Goal: Information Seeking & Learning: Learn about a topic

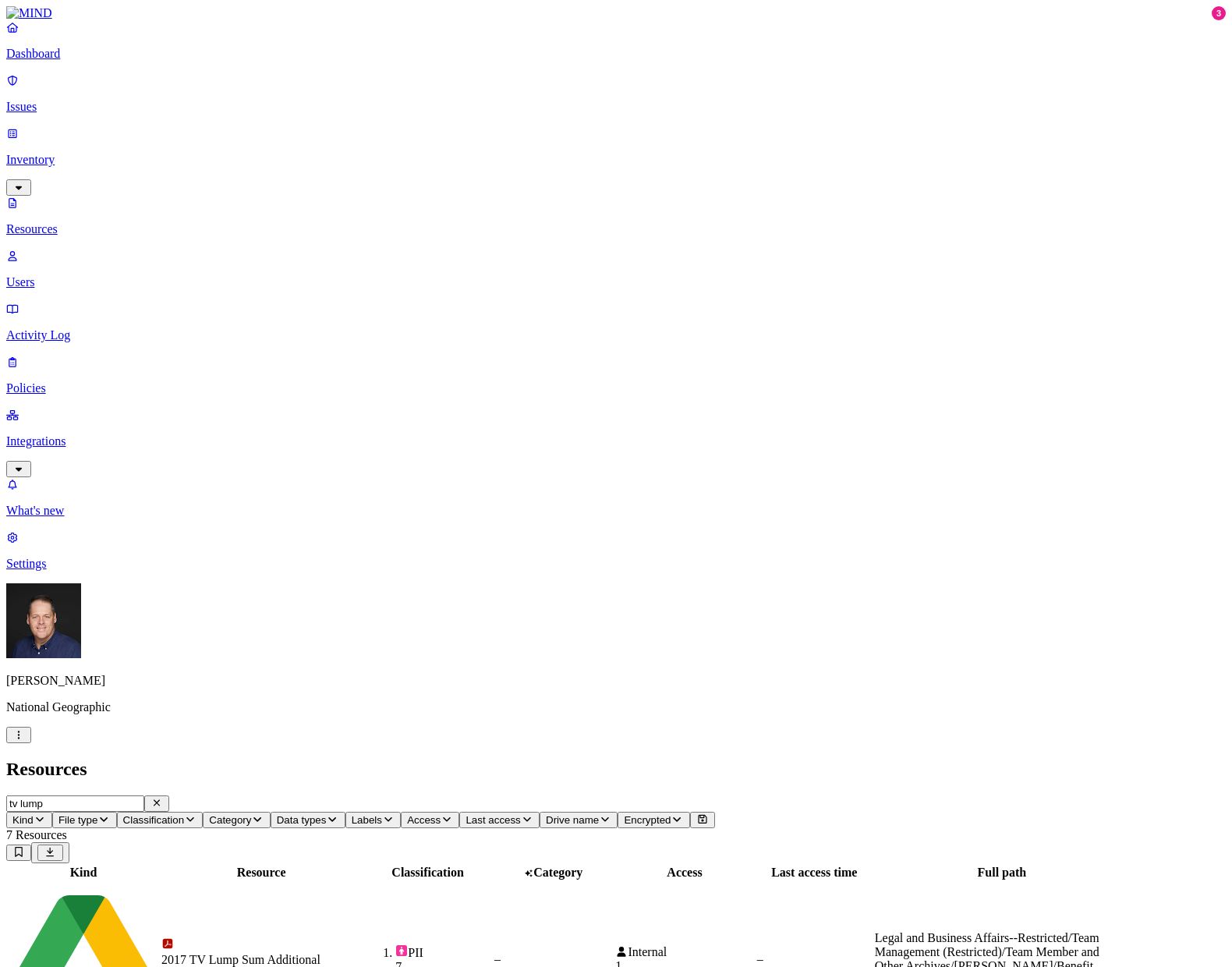
click at [65, 381] on p "Policies" at bounding box center [616, 388] width 1220 height 14
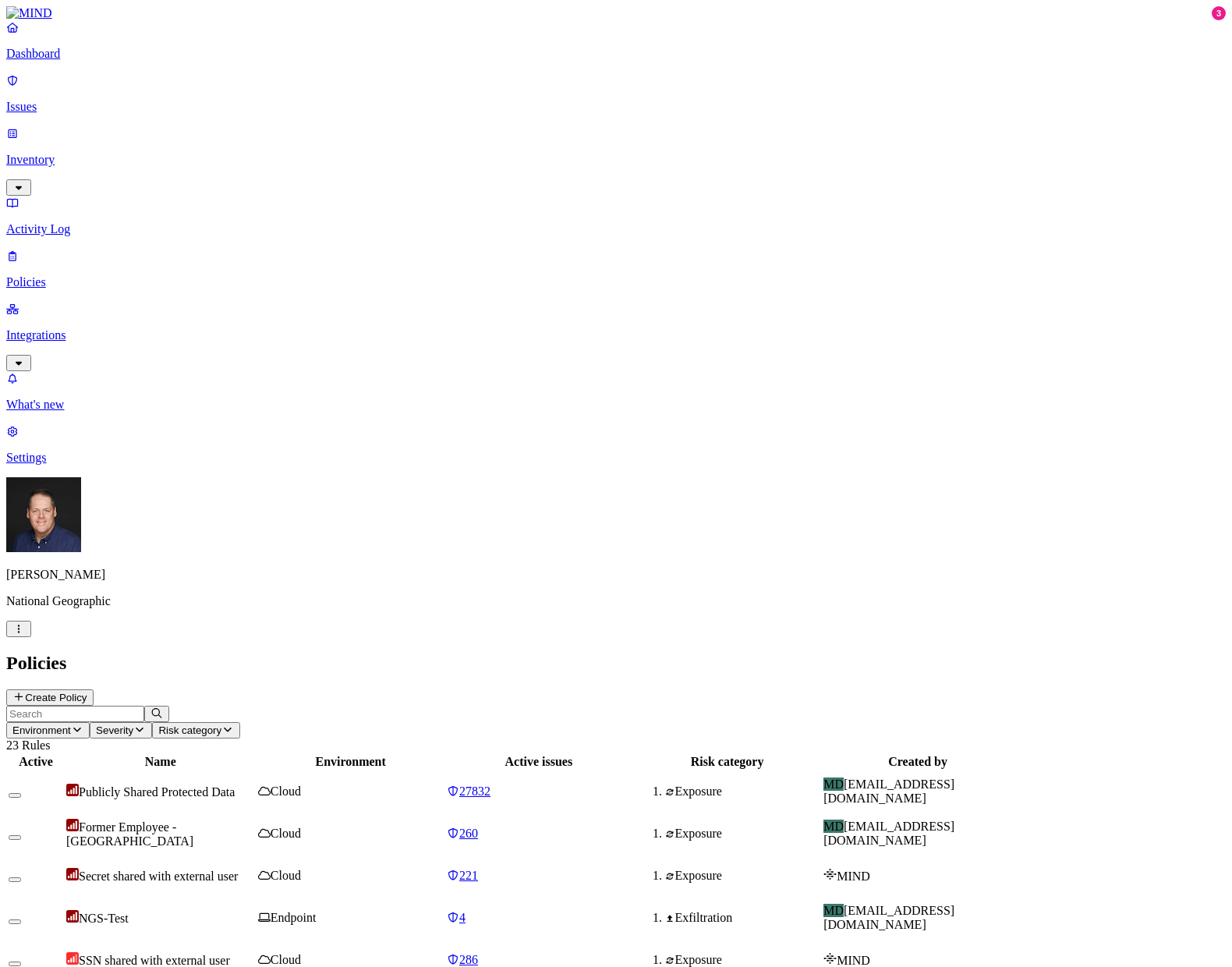
click at [43, 99] on p "Issues" at bounding box center [616, 107] width 1220 height 14
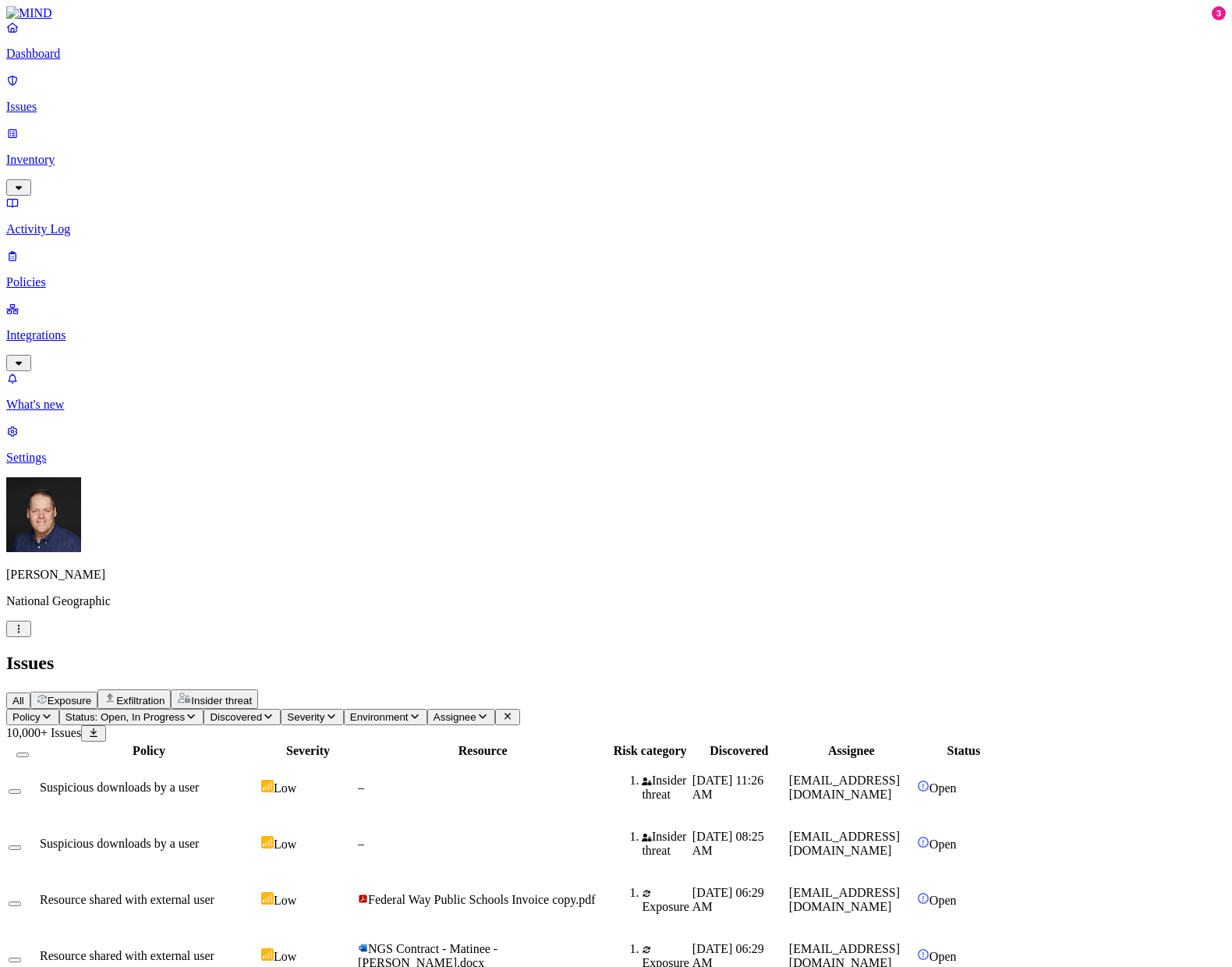
click at [41, 712] on span "Policy" at bounding box center [26, 717] width 28 height 12
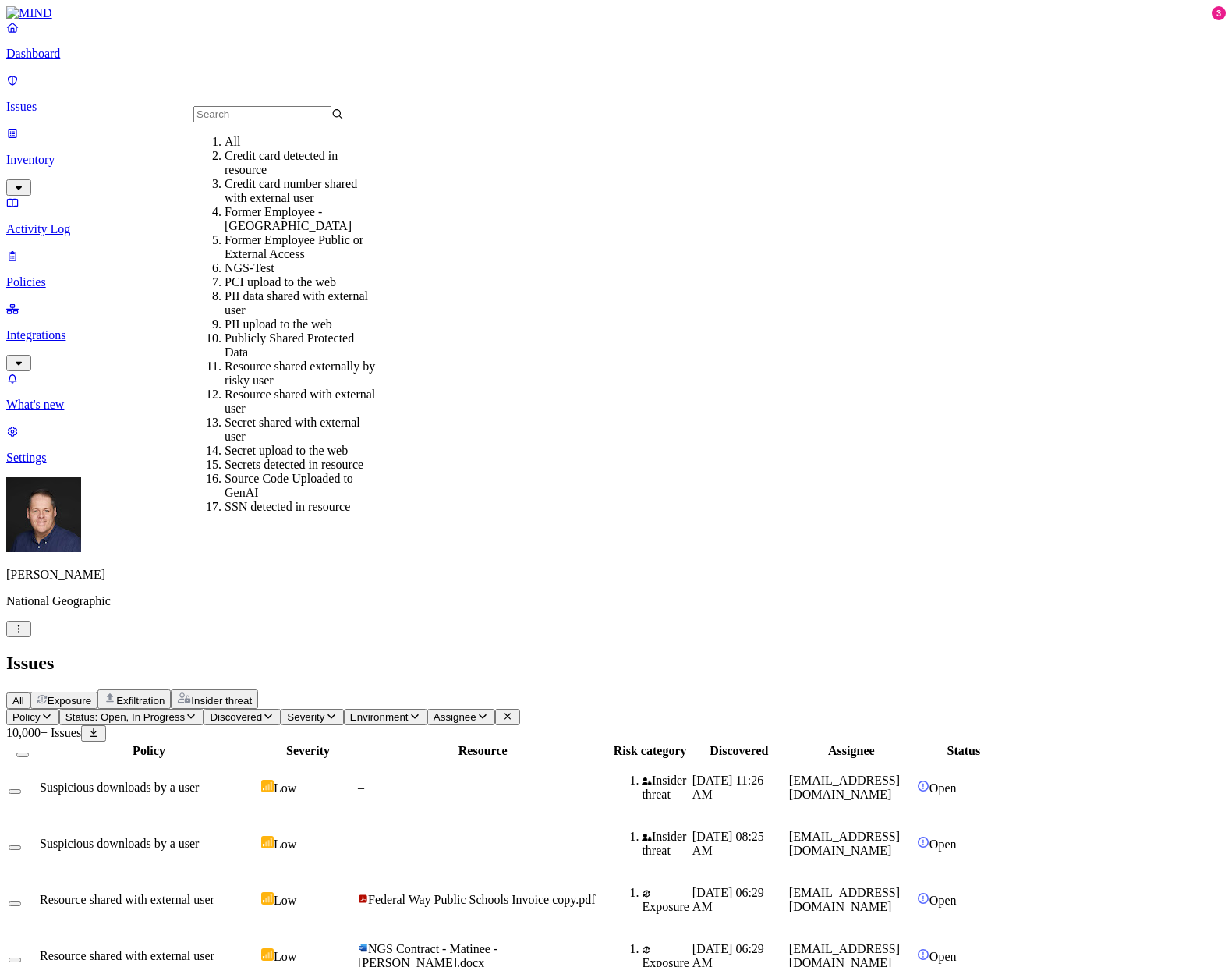
click at [331, 200] on div "Credit card number shared with external user" at bounding box center [299, 190] width 150 height 28
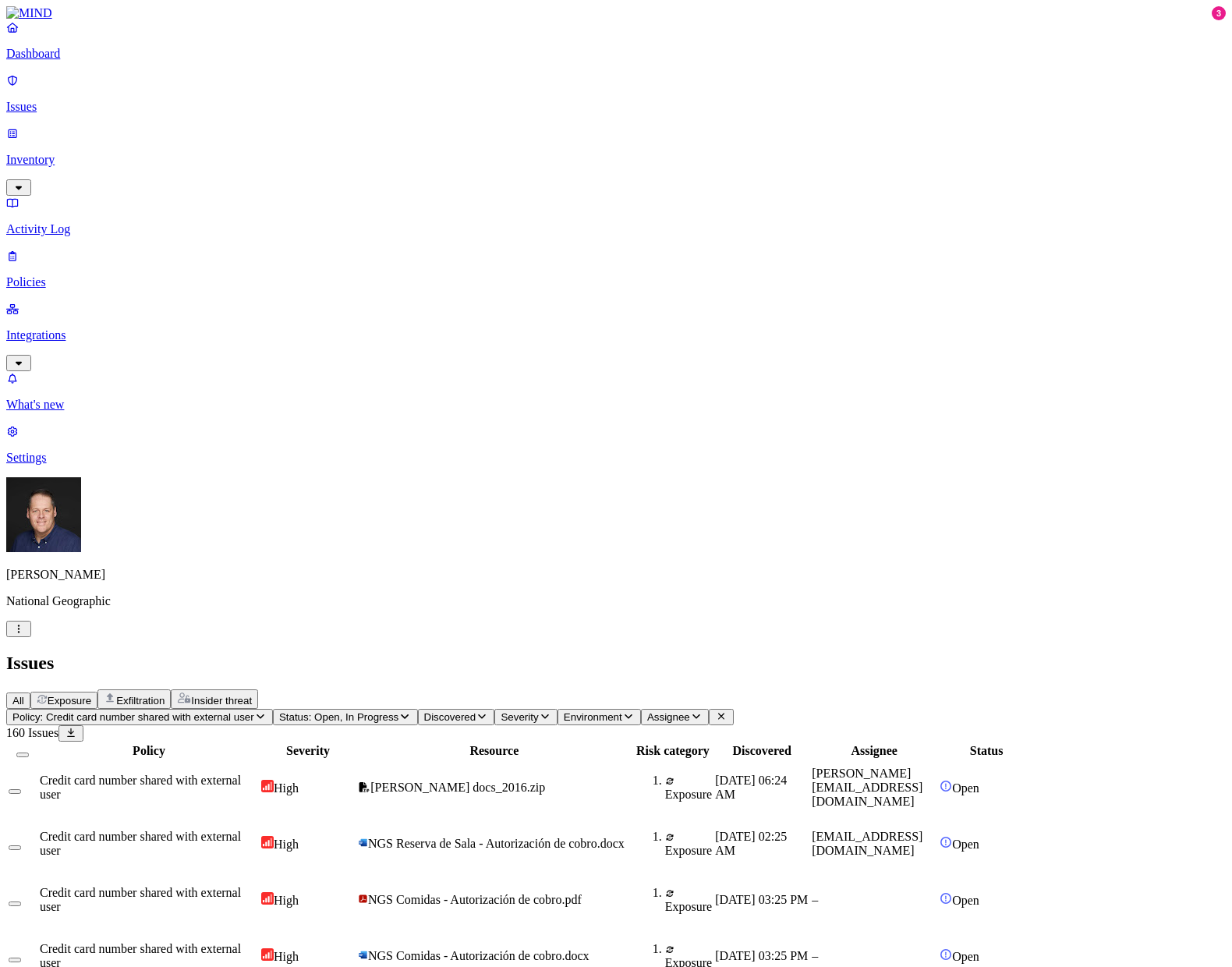
click at [259, 760] on td "Credit card number shared with external user" at bounding box center [149, 787] width 220 height 55
drag, startPoint x: 1048, startPoint y: 482, endPoint x: 1044, endPoint y: 475, distance: 8.1
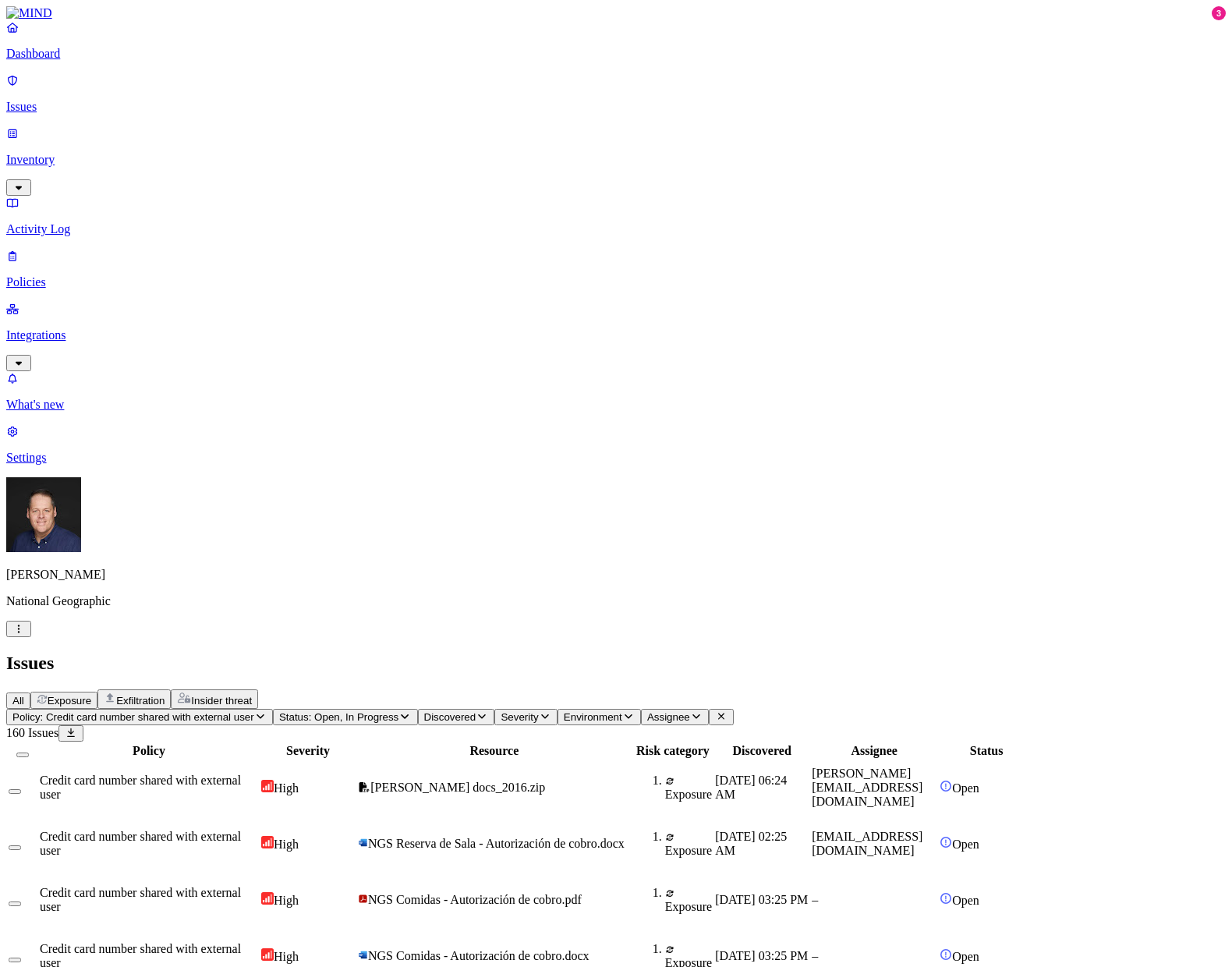
click at [690, 712] on span "Assignee" at bounding box center [669, 717] width 43 height 12
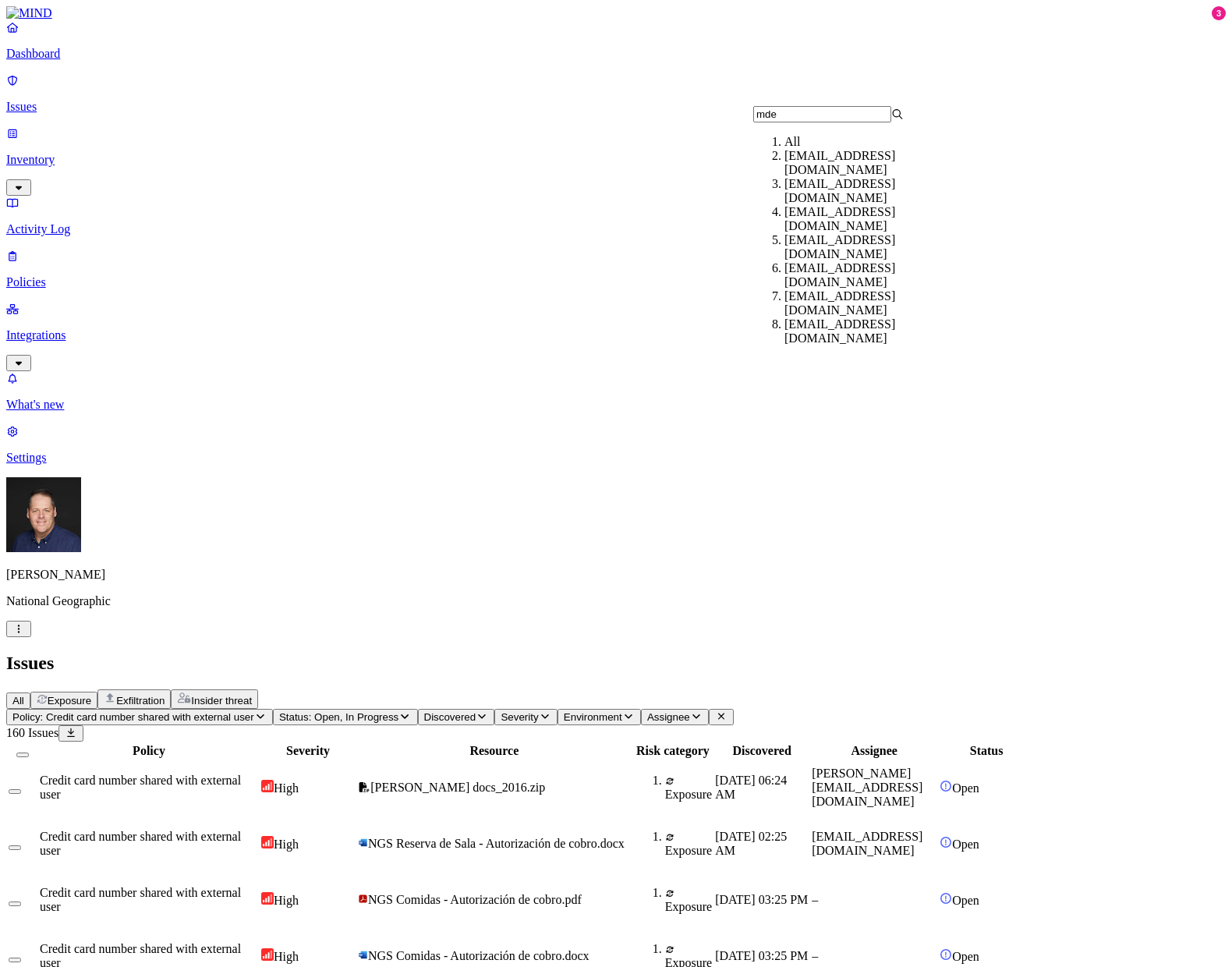
type input "mde"
click at [813, 177] on div "[EMAIL_ADDRESS][DOMAIN_NAME]" at bounding box center [860, 162] width 150 height 28
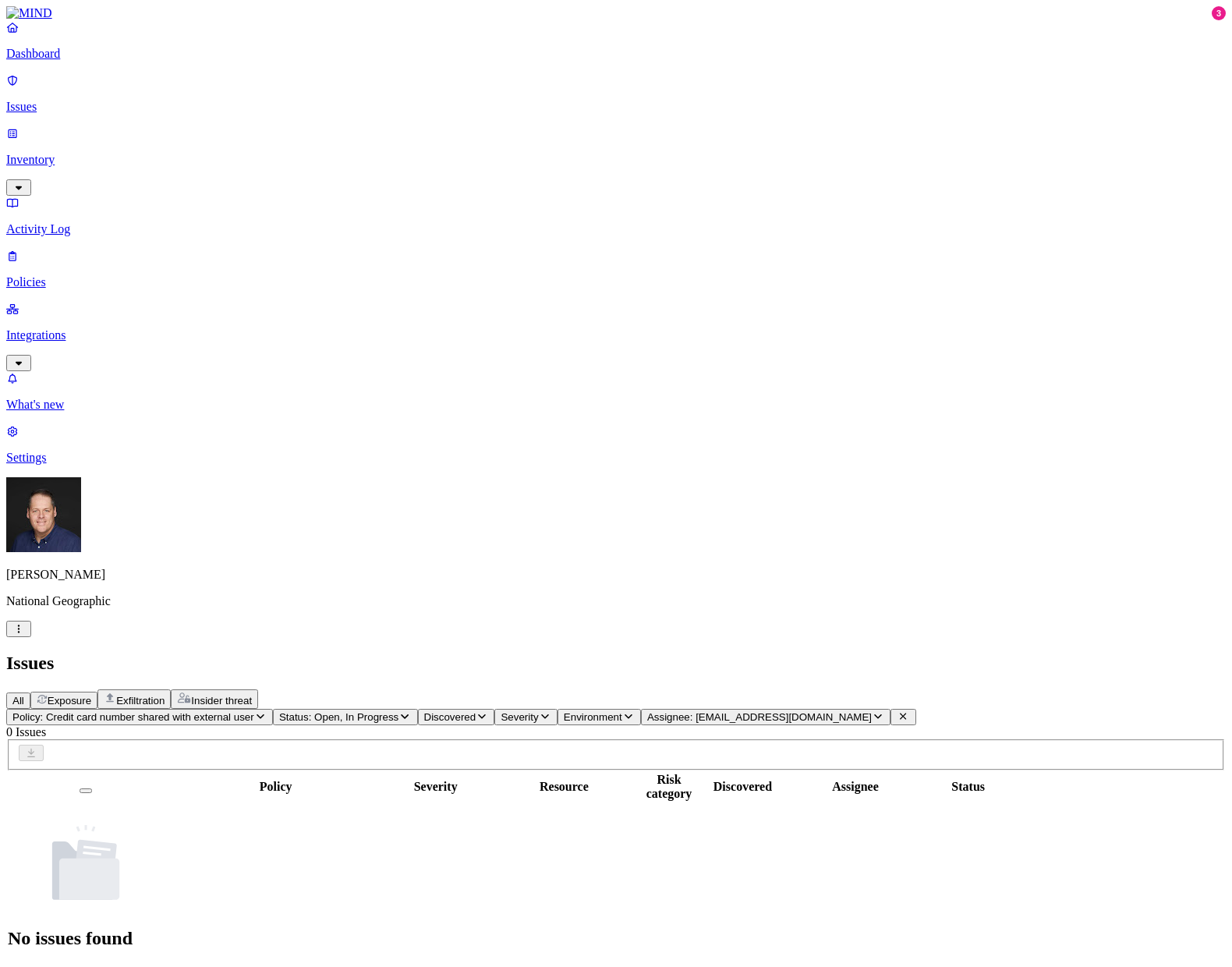
click at [871, 712] on span "Assignee: [EMAIL_ADDRESS][DOMAIN_NAME]" at bounding box center [759, 717] width 224 height 12
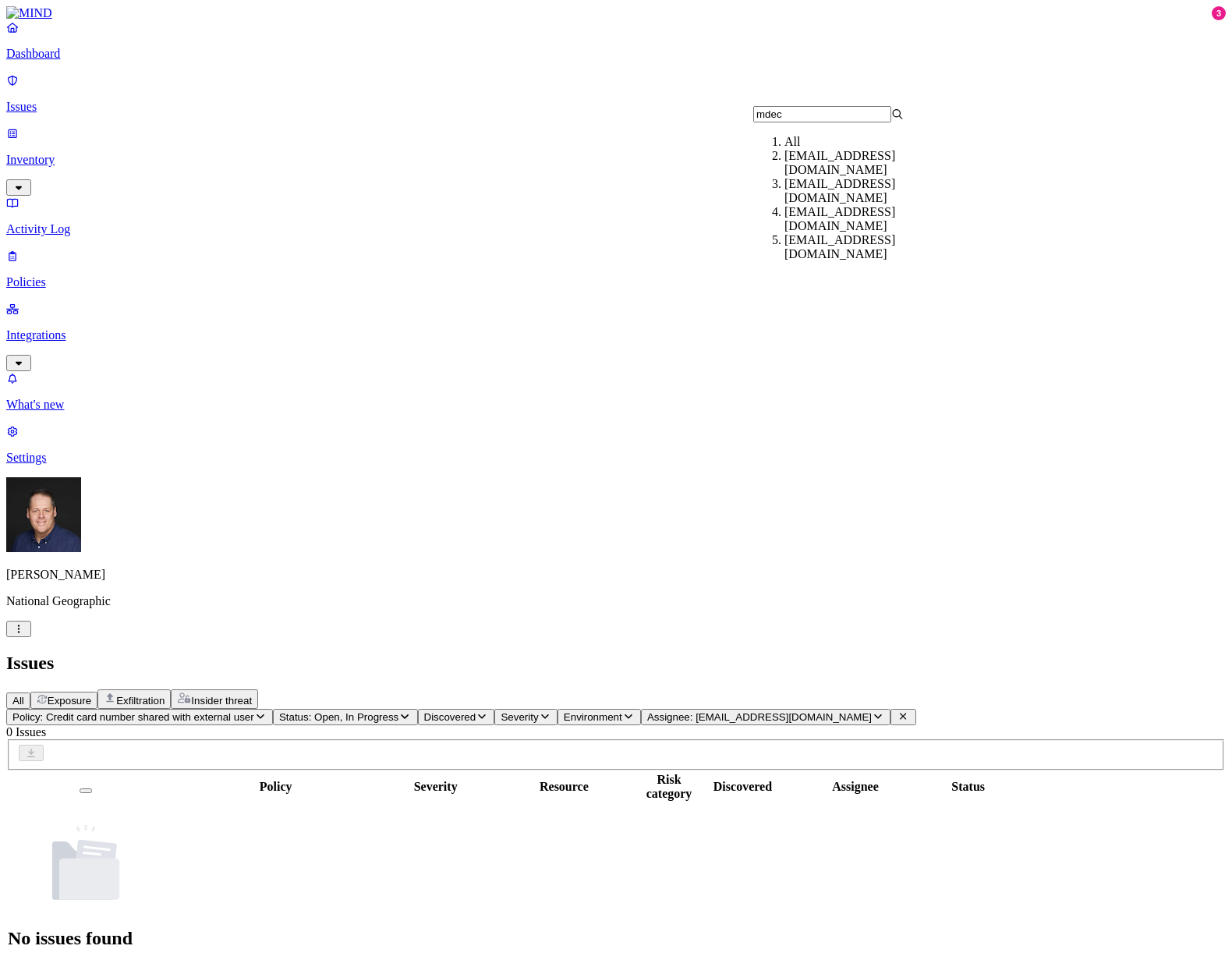
type input "mdec"
click at [838, 199] on div "[EMAIL_ADDRESS][DOMAIN_NAME]" at bounding box center [860, 190] width 150 height 28
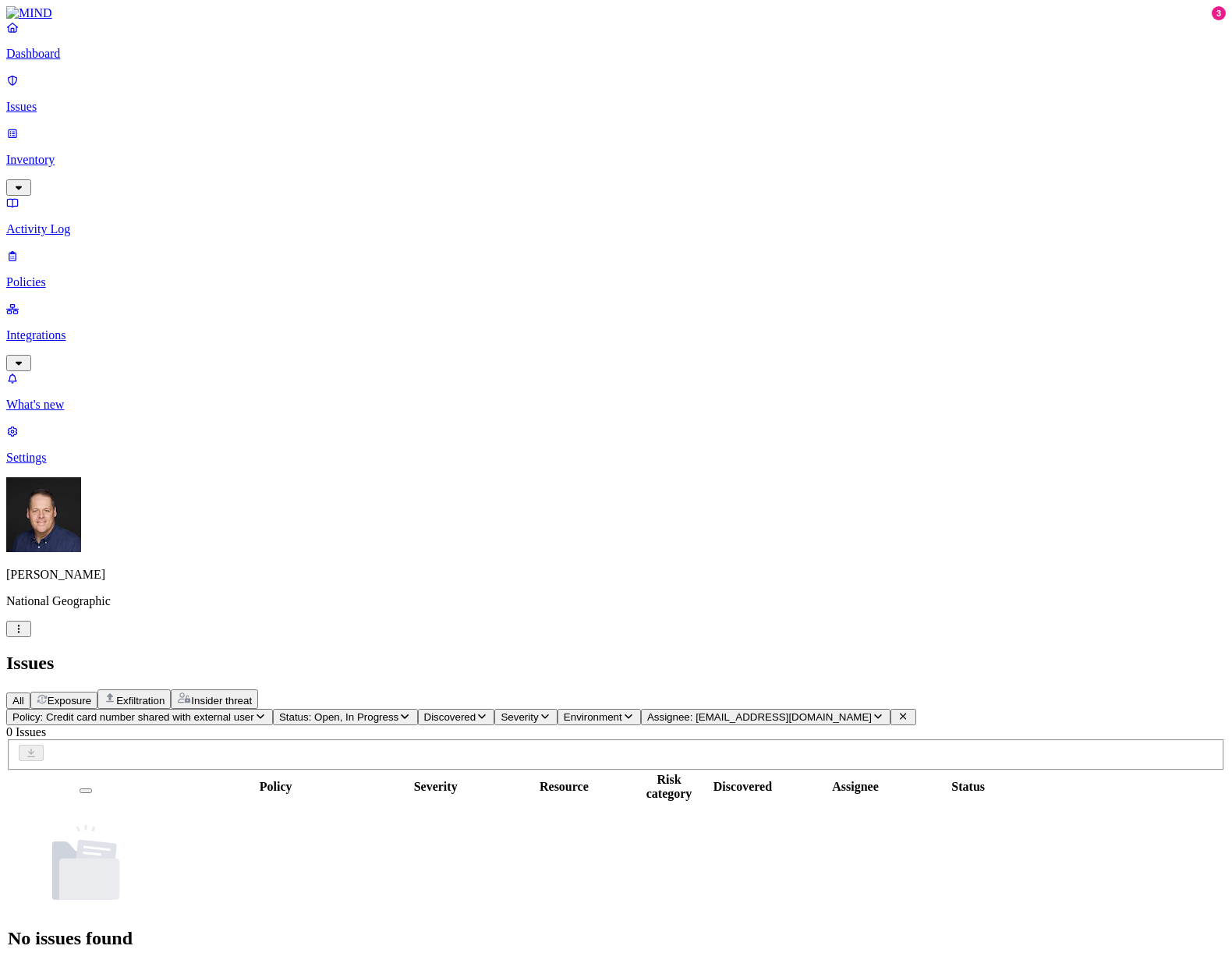
click at [267, 712] on icon "button" at bounding box center [260, 716] width 13 height 10
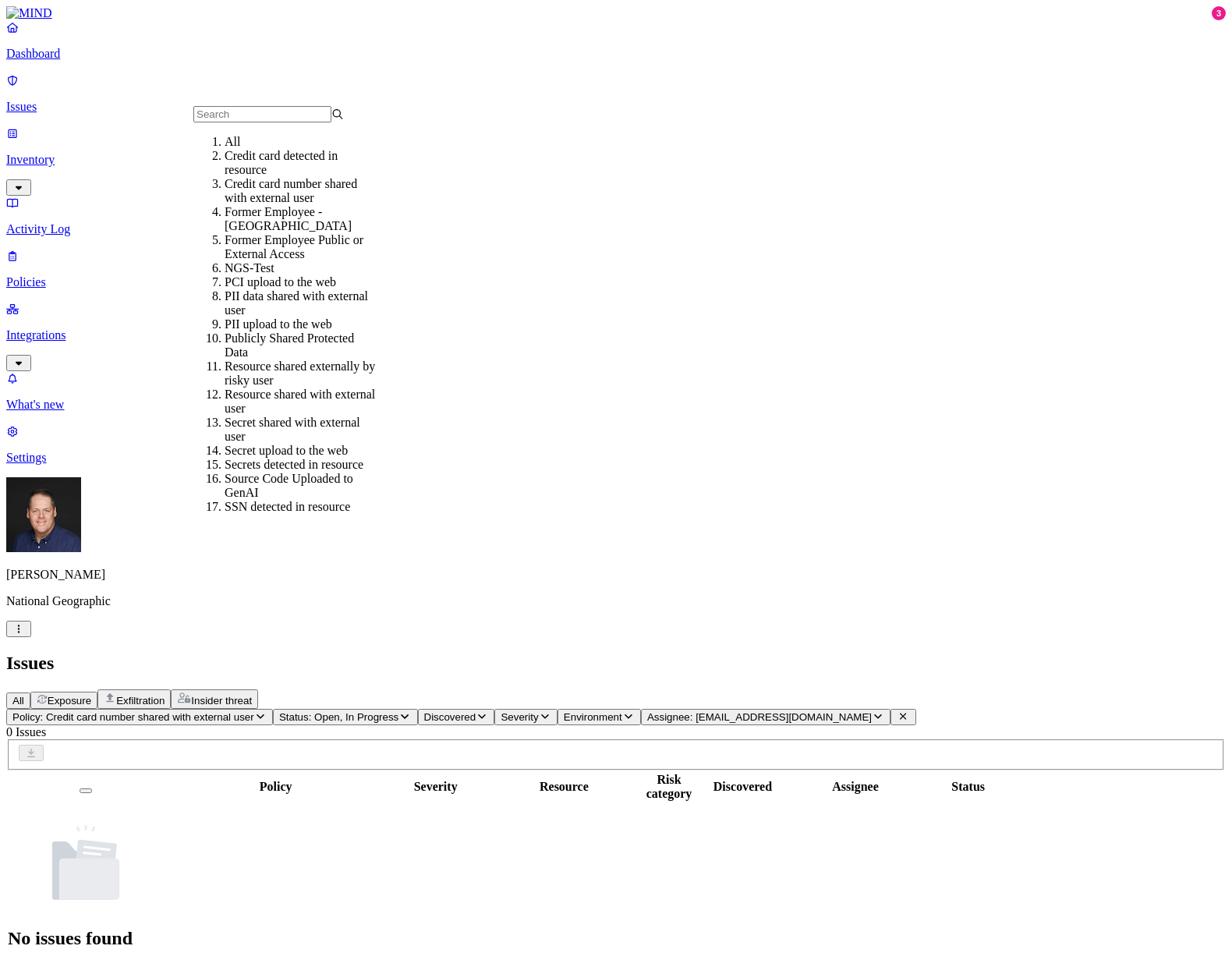
click at [267, 149] on div "All" at bounding box center [299, 142] width 150 height 14
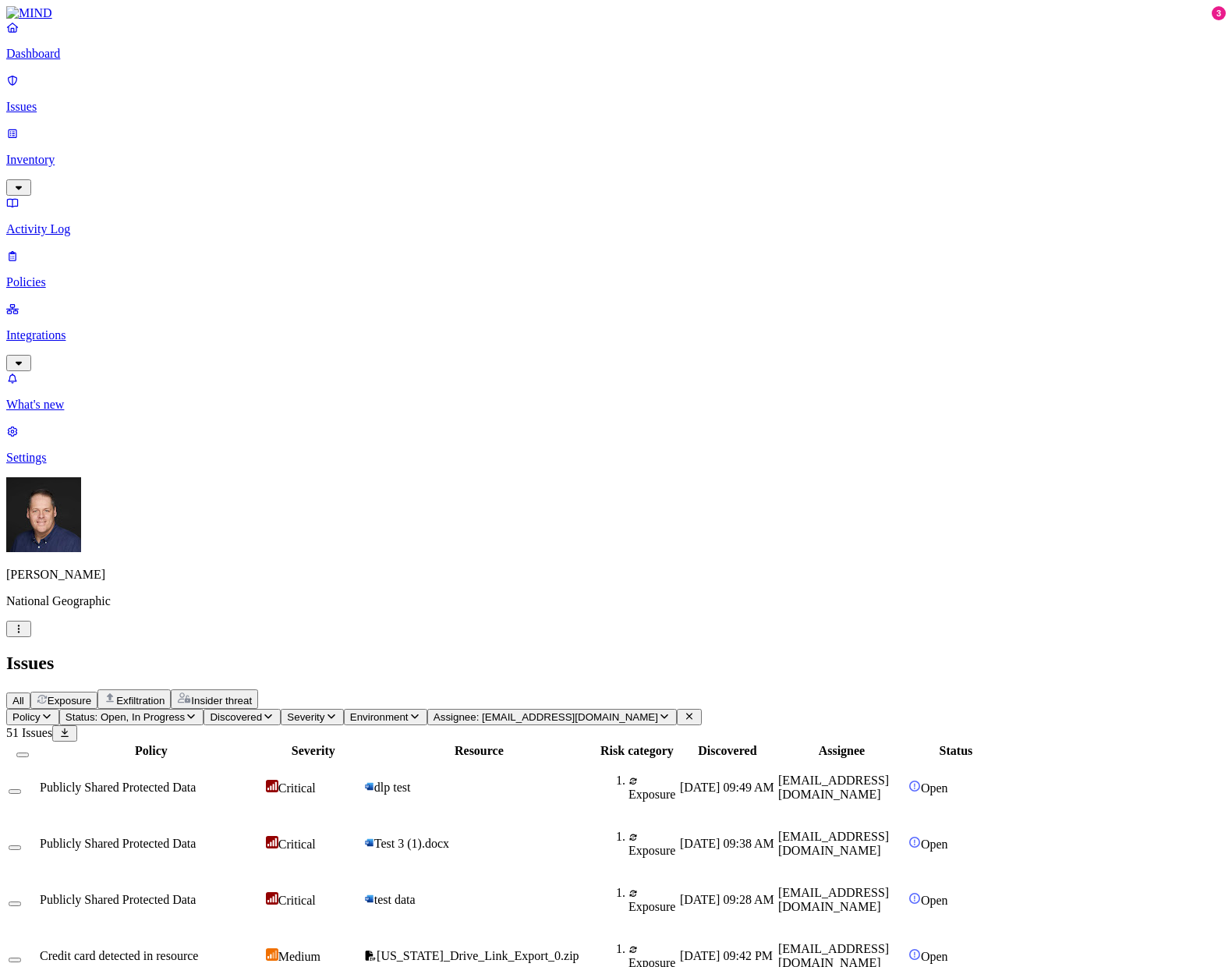
scroll to position [0, 0]
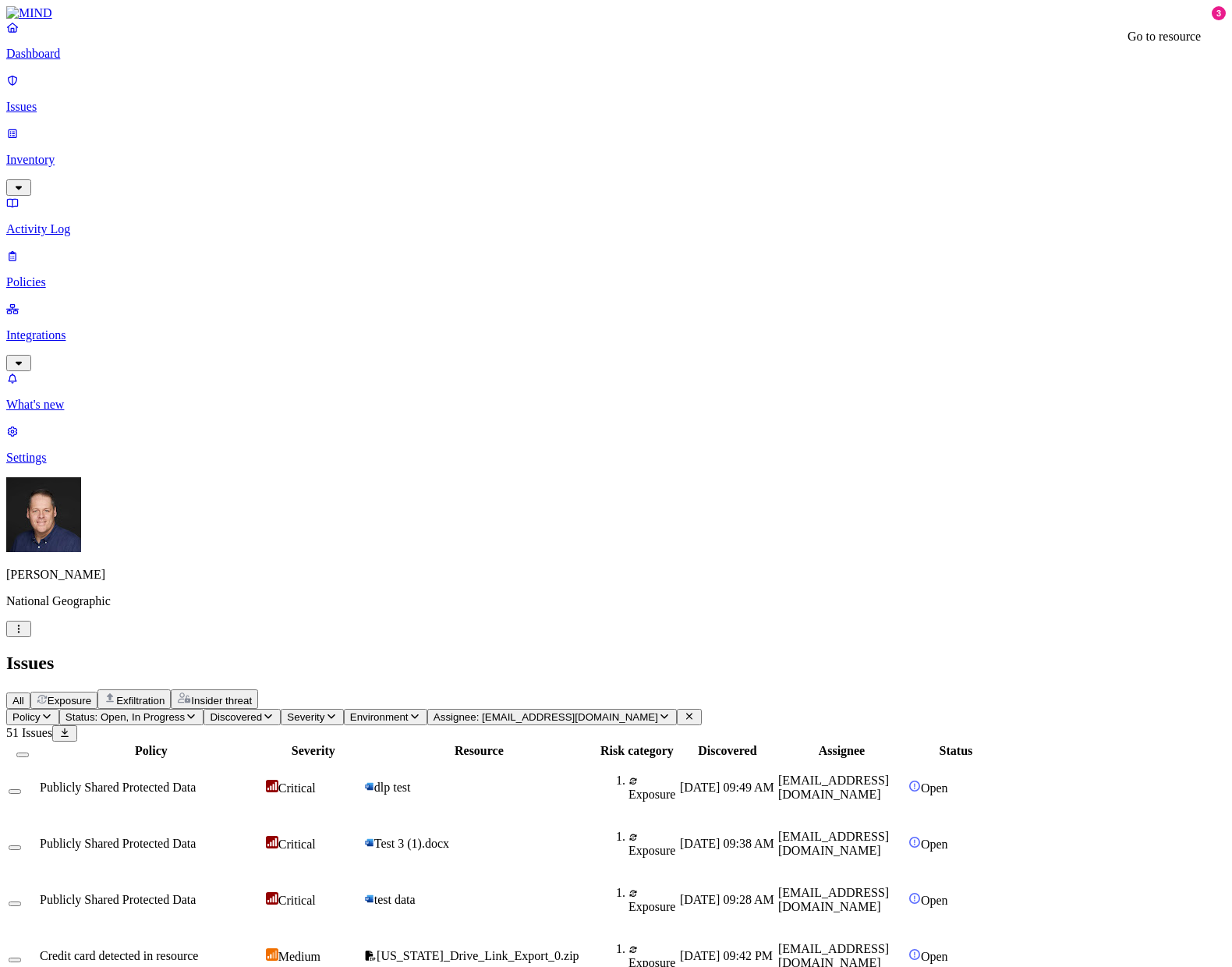
click at [57, 411] on p "What's new" at bounding box center [616, 405] width 1220 height 14
click at [60, 329] on p "Integrations" at bounding box center [616, 336] width 1220 height 14
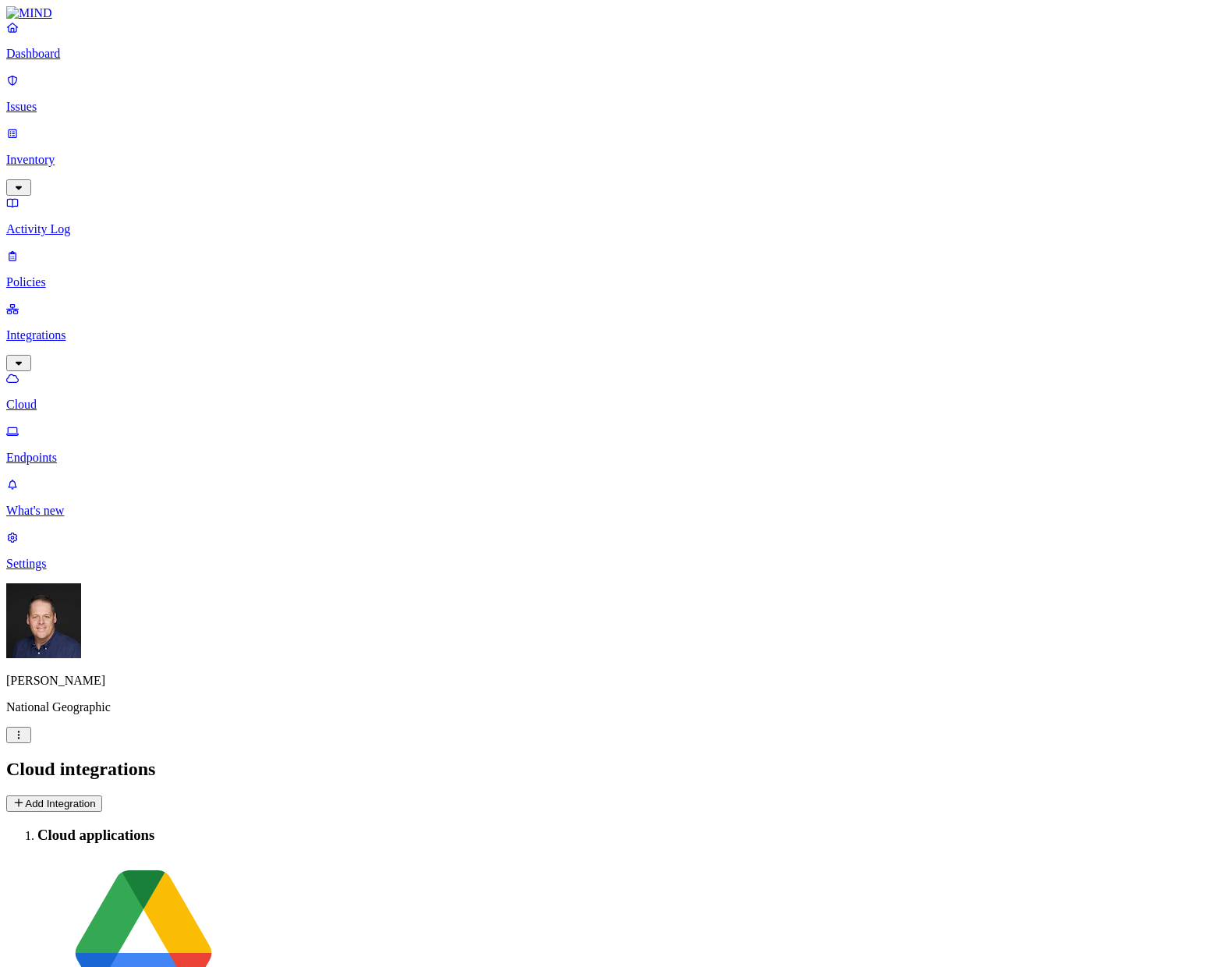
click at [64, 275] on p "Policies" at bounding box center [616, 283] width 1220 height 14
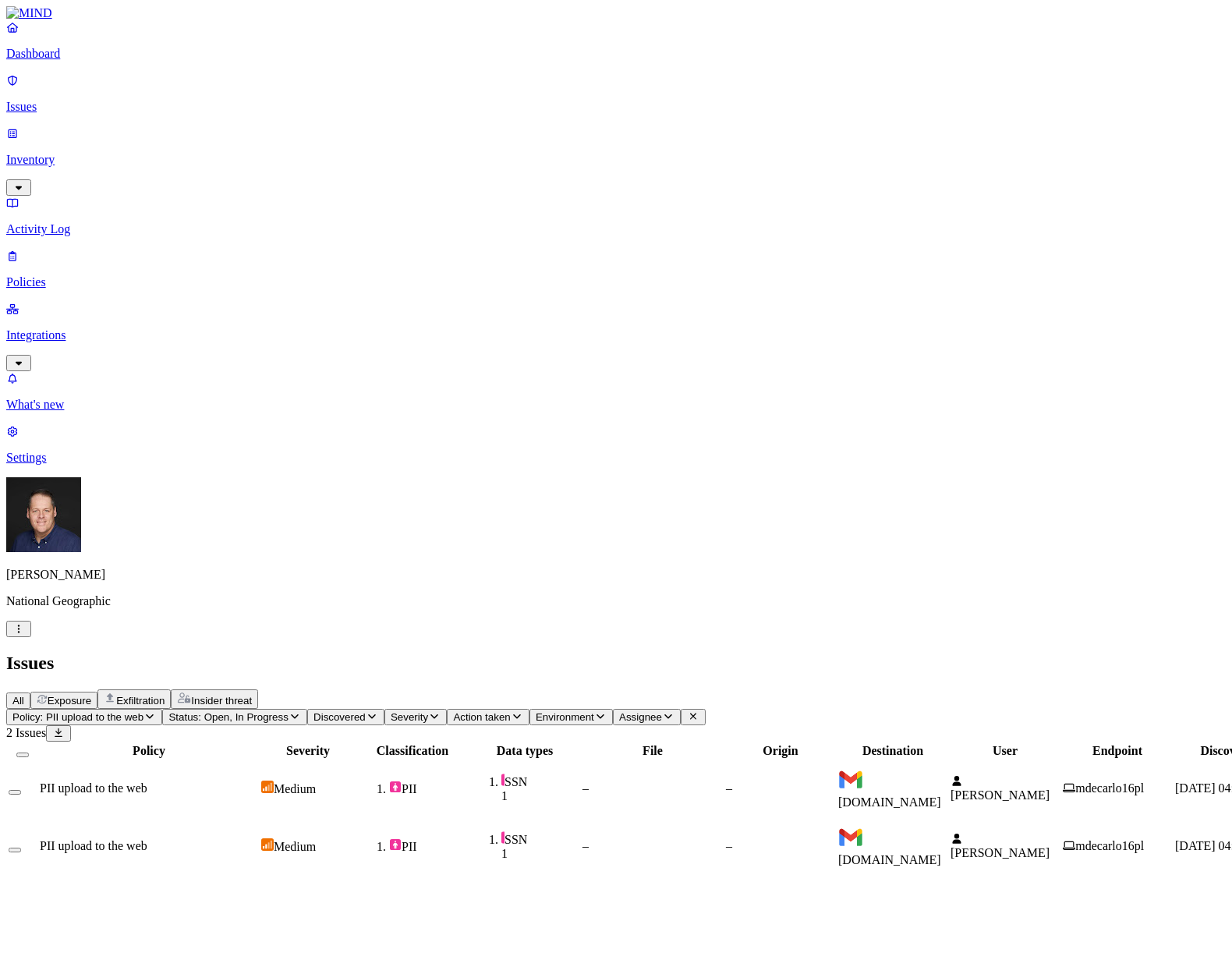
click at [68, 275] on p "Policies" at bounding box center [616, 283] width 1220 height 14
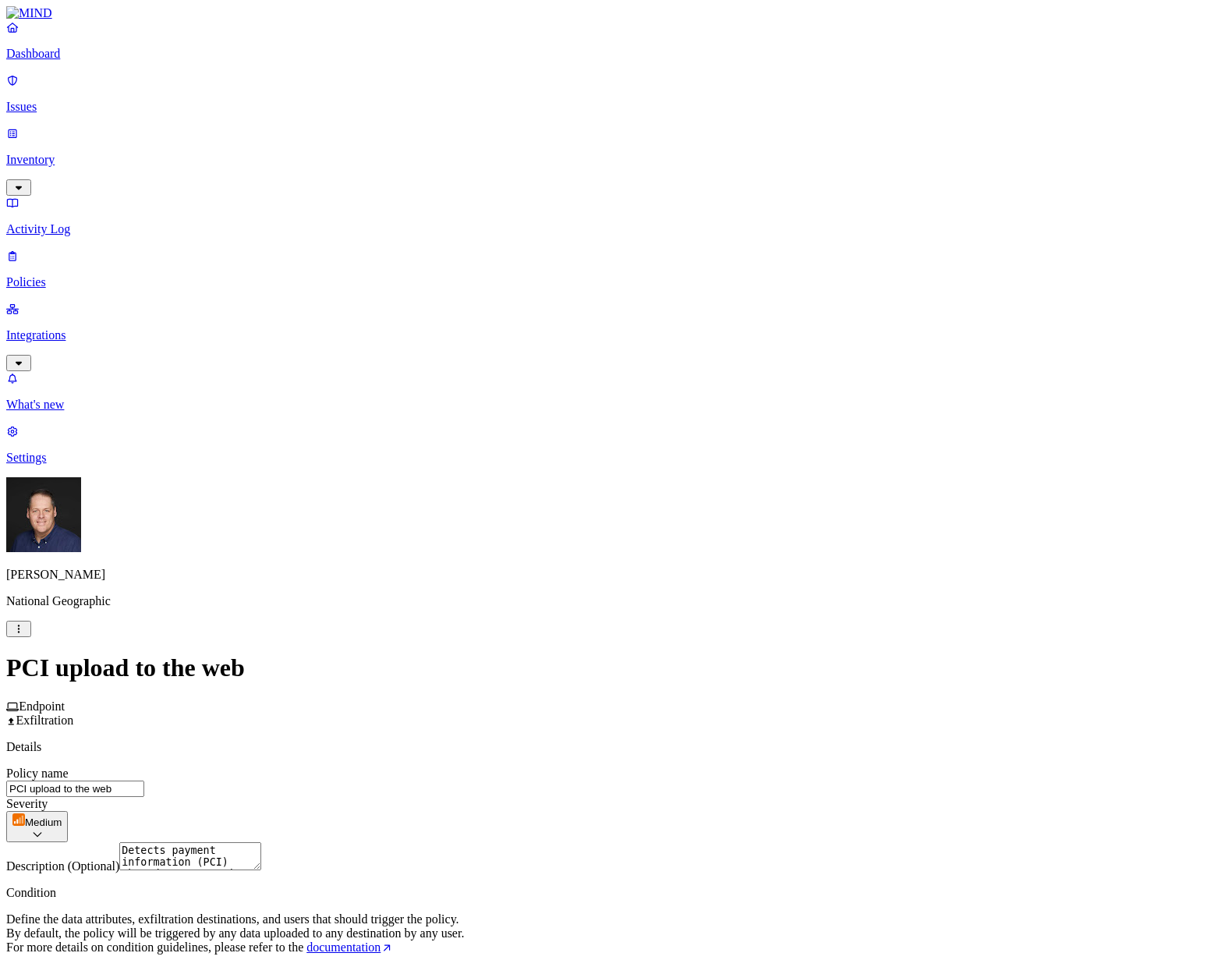
scroll to position [495, 0]
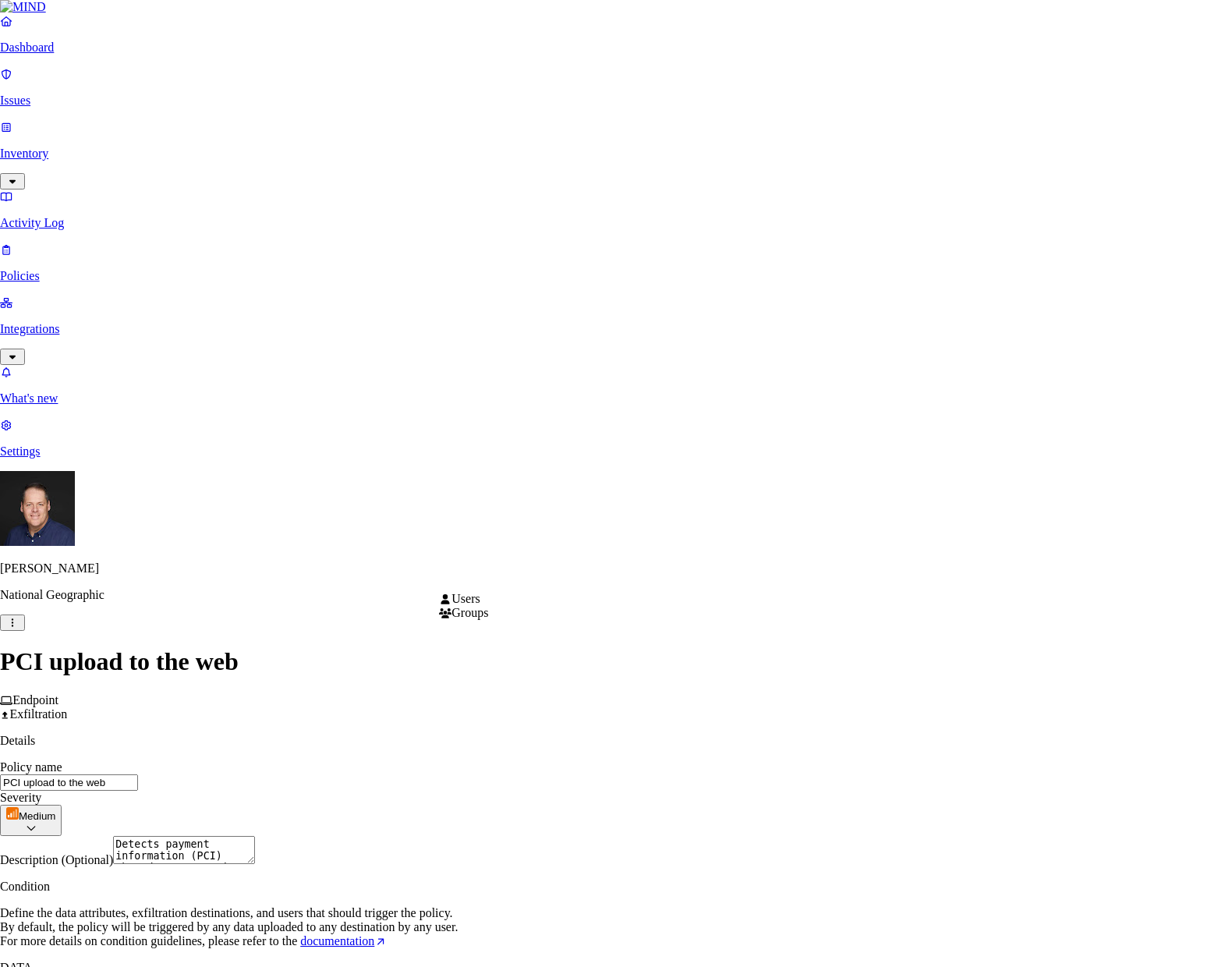
click at [661, 575] on html "Dashboard Issues Inventory Activity Log Policies Integrations What's new 3 Sett…" at bounding box center [616, 878] width 1232 height 1757
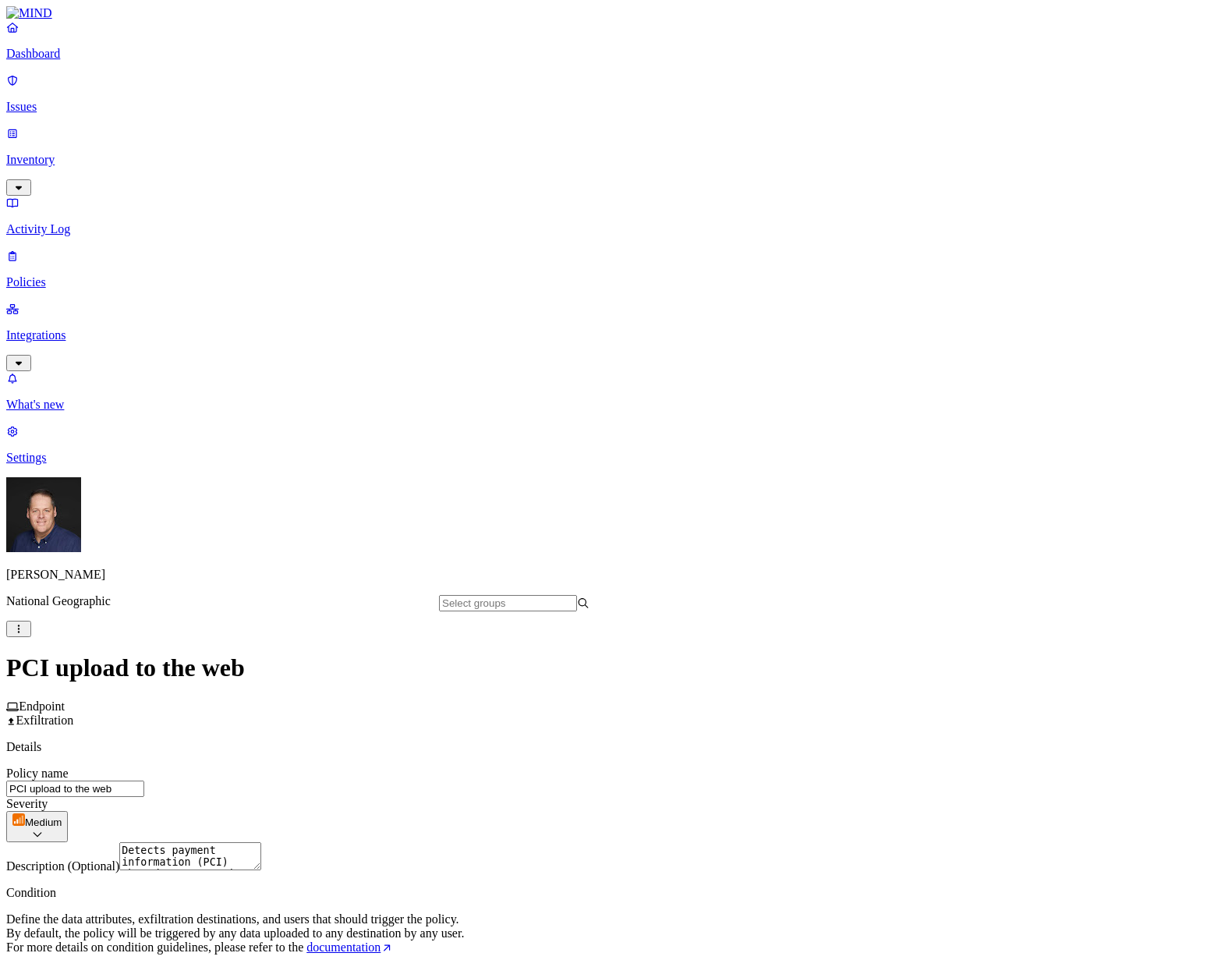
scroll to position [37678, 0]
click at [577, 602] on input "text" at bounding box center [508, 603] width 138 height 17
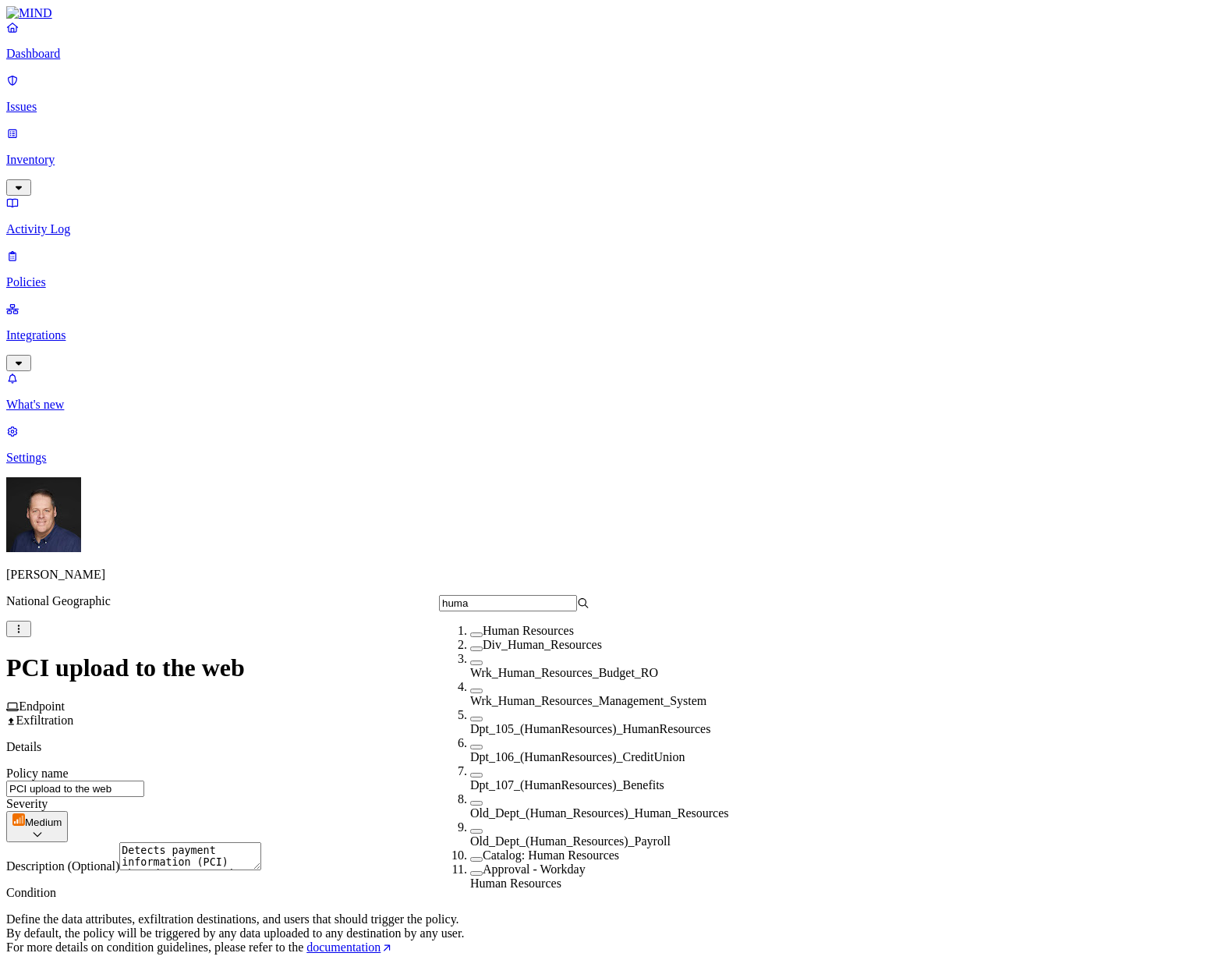
scroll to position [10, 0]
type input "huma"
click at [526, 635] on span "Human Resources" at bounding box center [528, 630] width 92 height 14
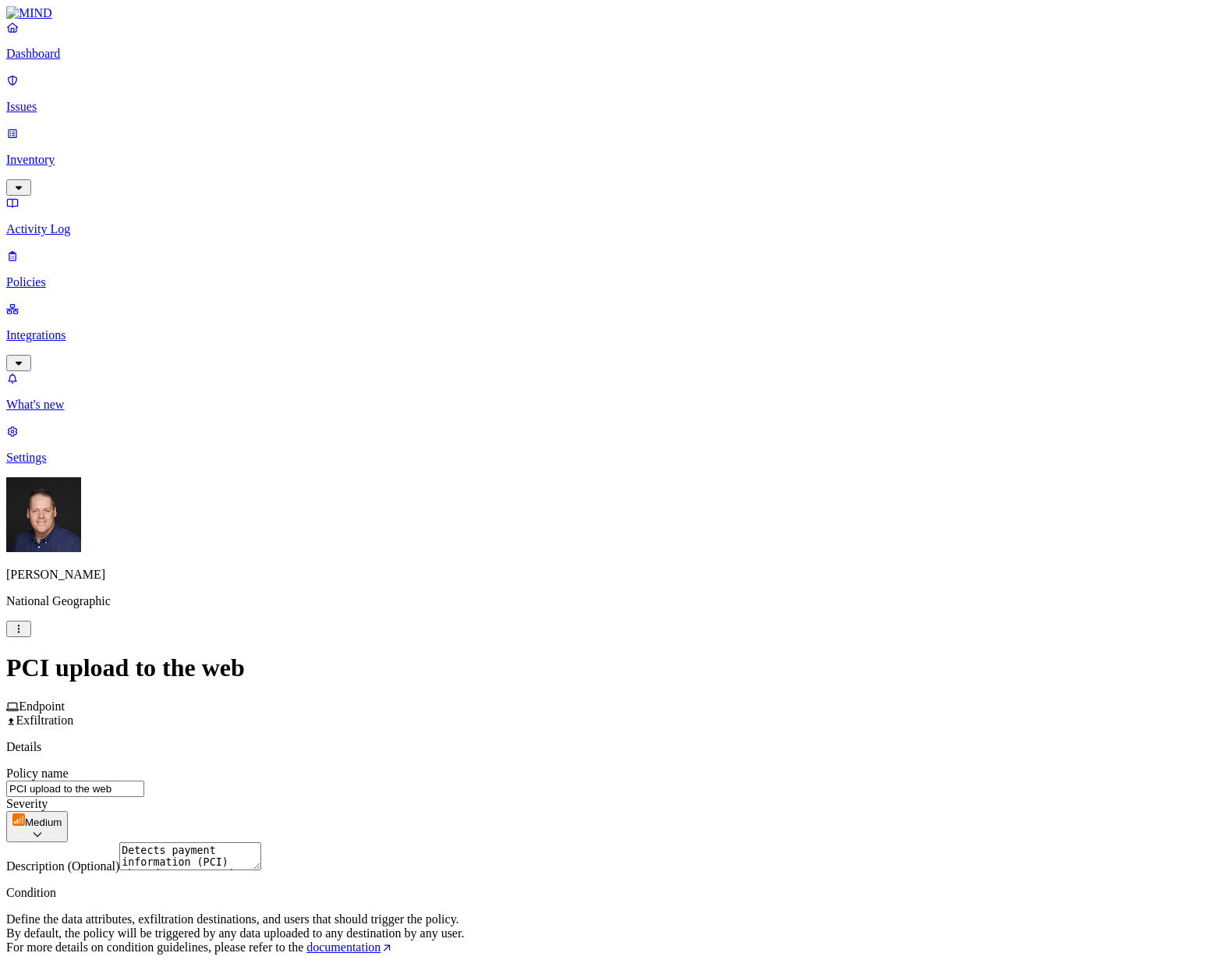
click at [880, 579] on html "Dashboard Issues Inventory Activity Log Policies Integrations What's new 3 Sett…" at bounding box center [616, 880] width 1232 height 1760
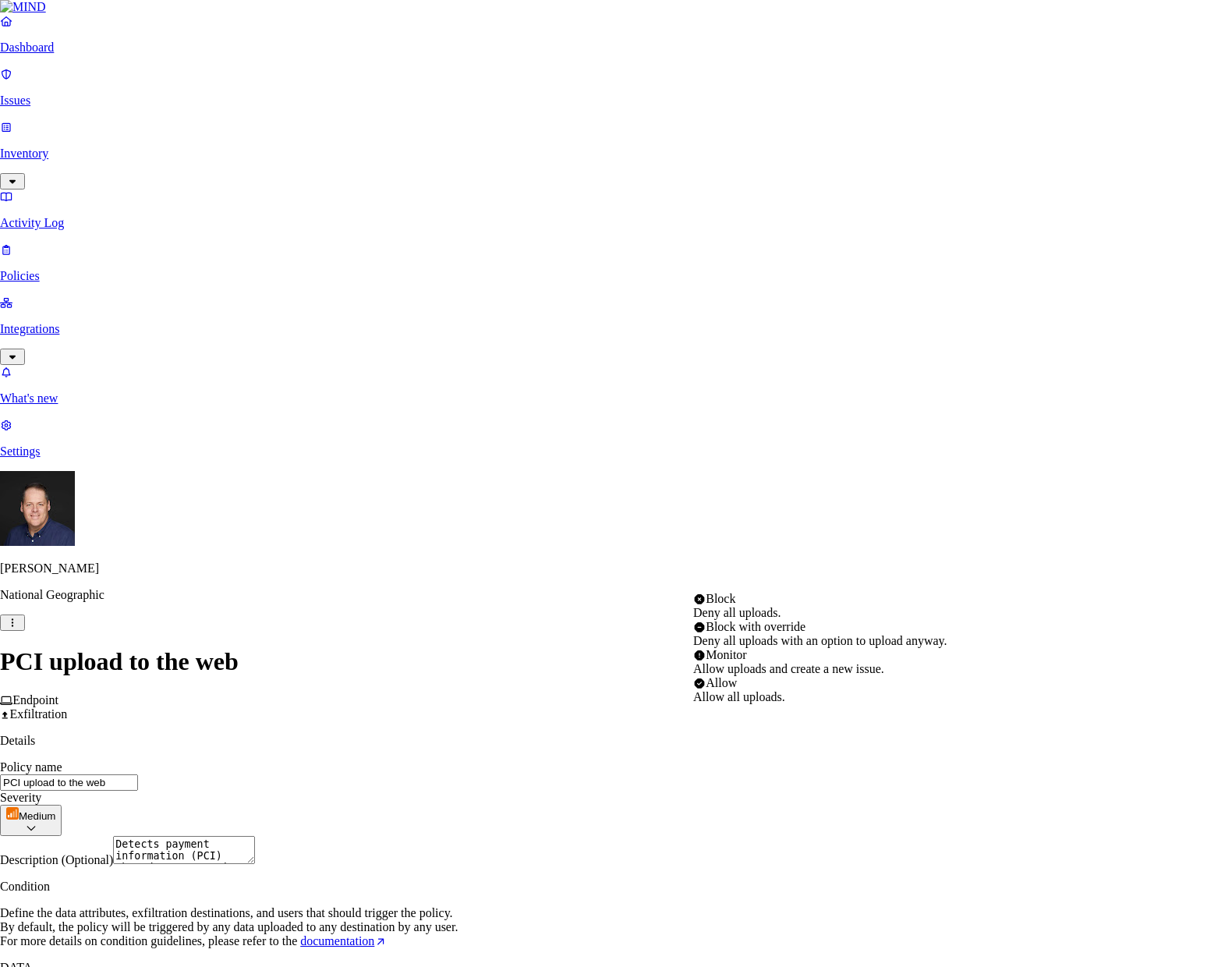
click at [936, 575] on html "Dashboard Issues Inventory Activity Log Policies Integrations What's new 3 Sett…" at bounding box center [616, 877] width 1232 height 1754
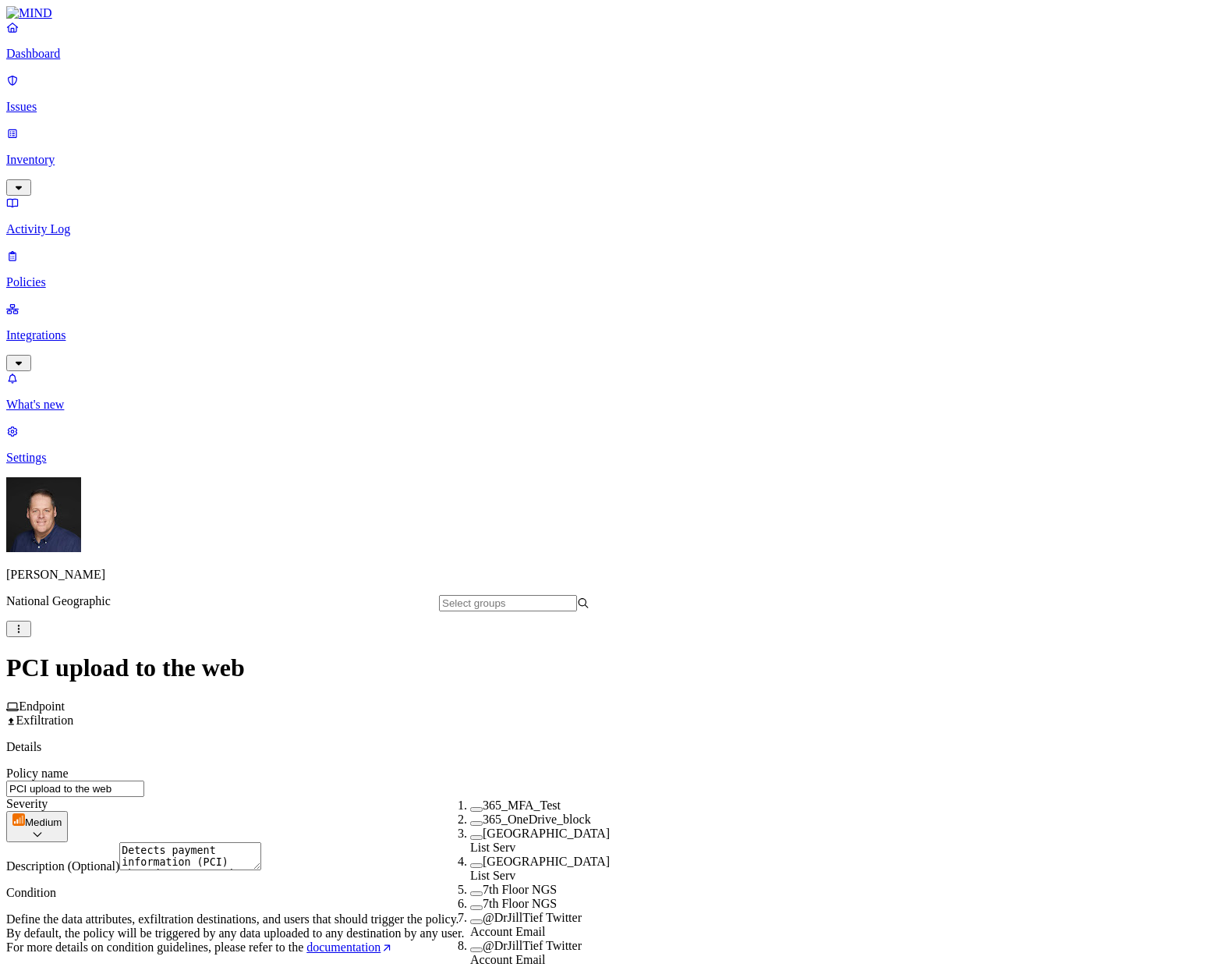
scroll to position [312, 0]
type input "j"
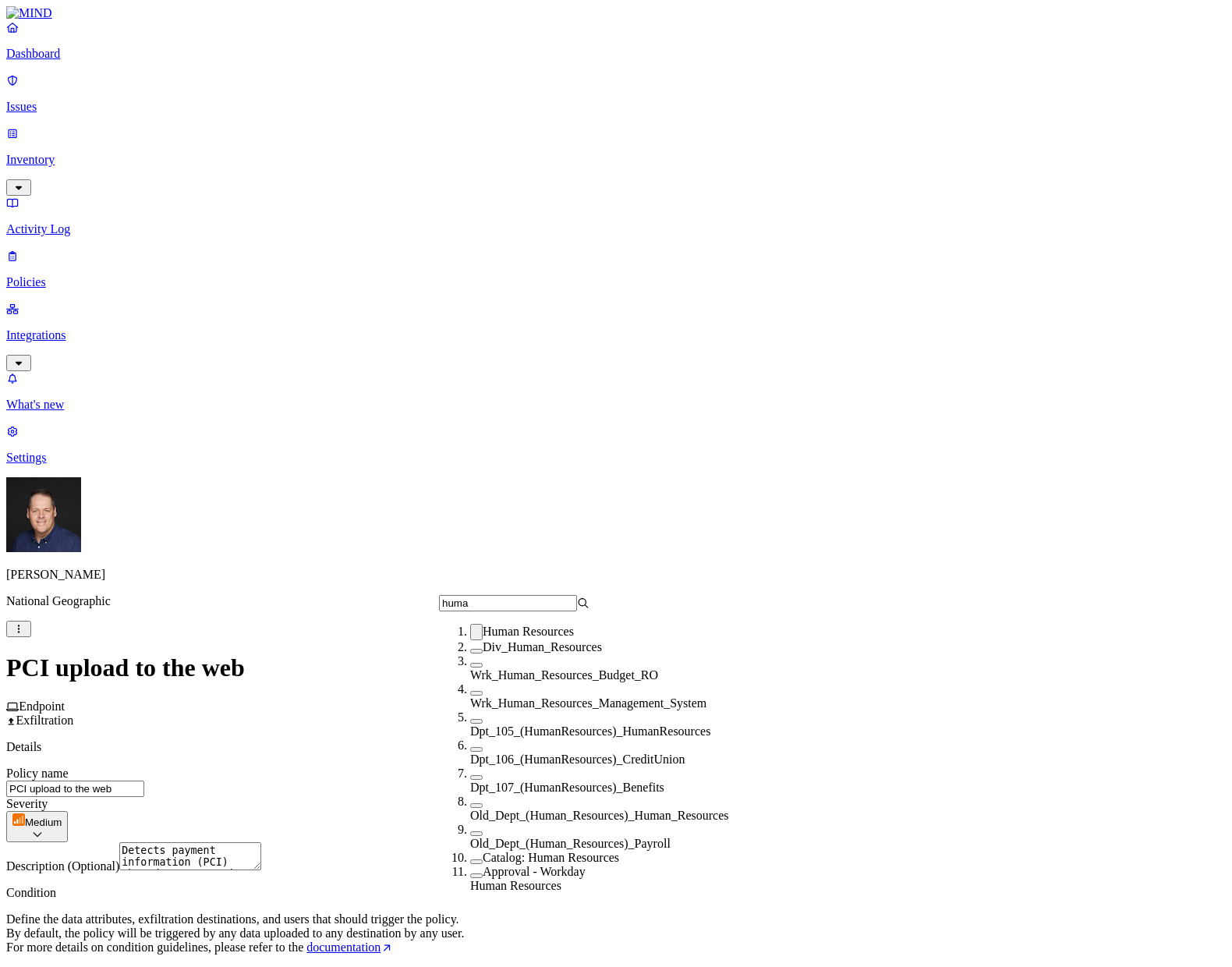
scroll to position [3, 0]
type input "human"
click at [470, 637] on button "button" at bounding box center [477, 632] width 13 height 17
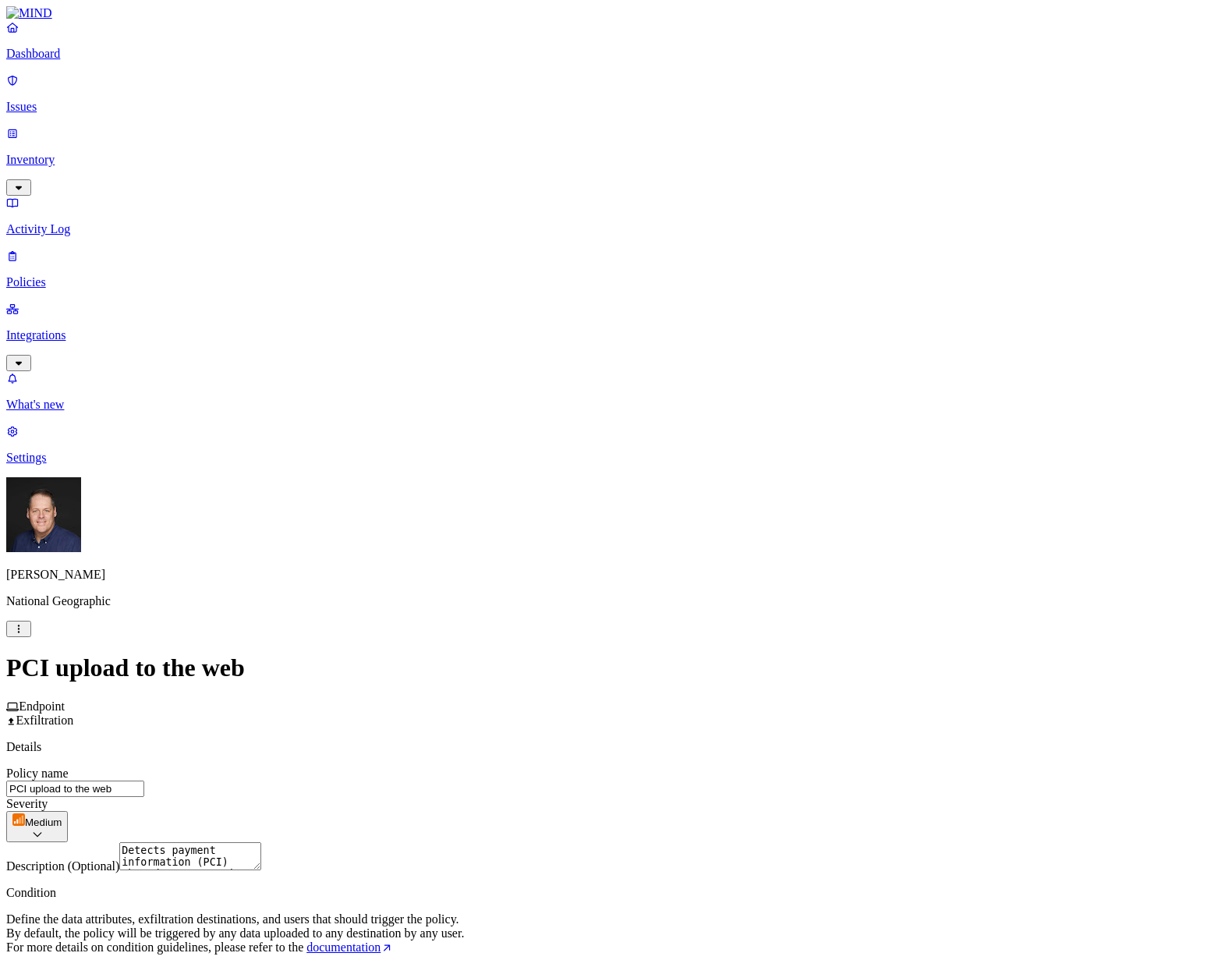
scroll to position [339, 0]
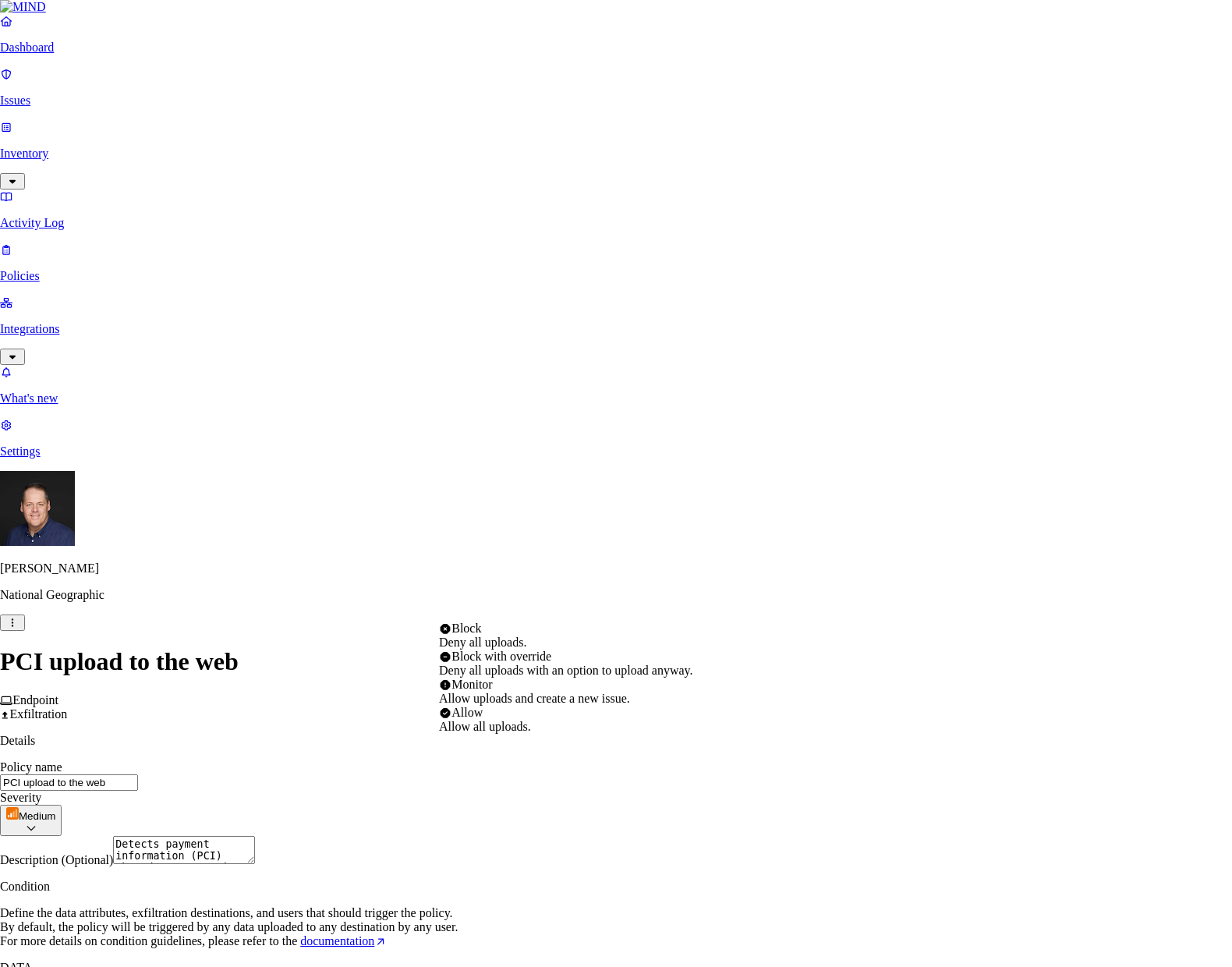
click at [739, 610] on html "Dashboard Issues Inventory Activity Log Policies Integrations What's new 3 Sett…" at bounding box center [616, 878] width 1232 height 1757
select select "3"
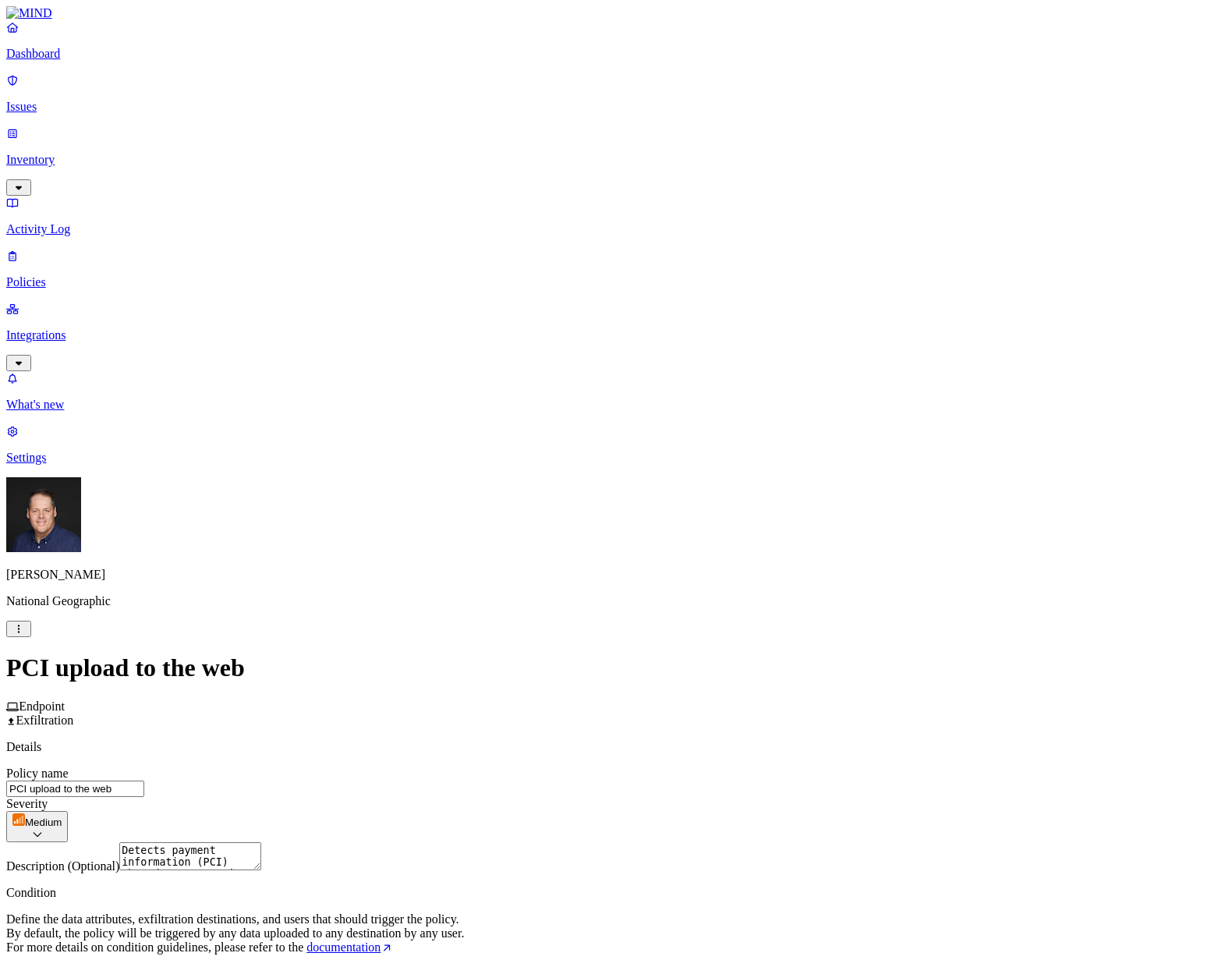
scroll to position [312, 0]
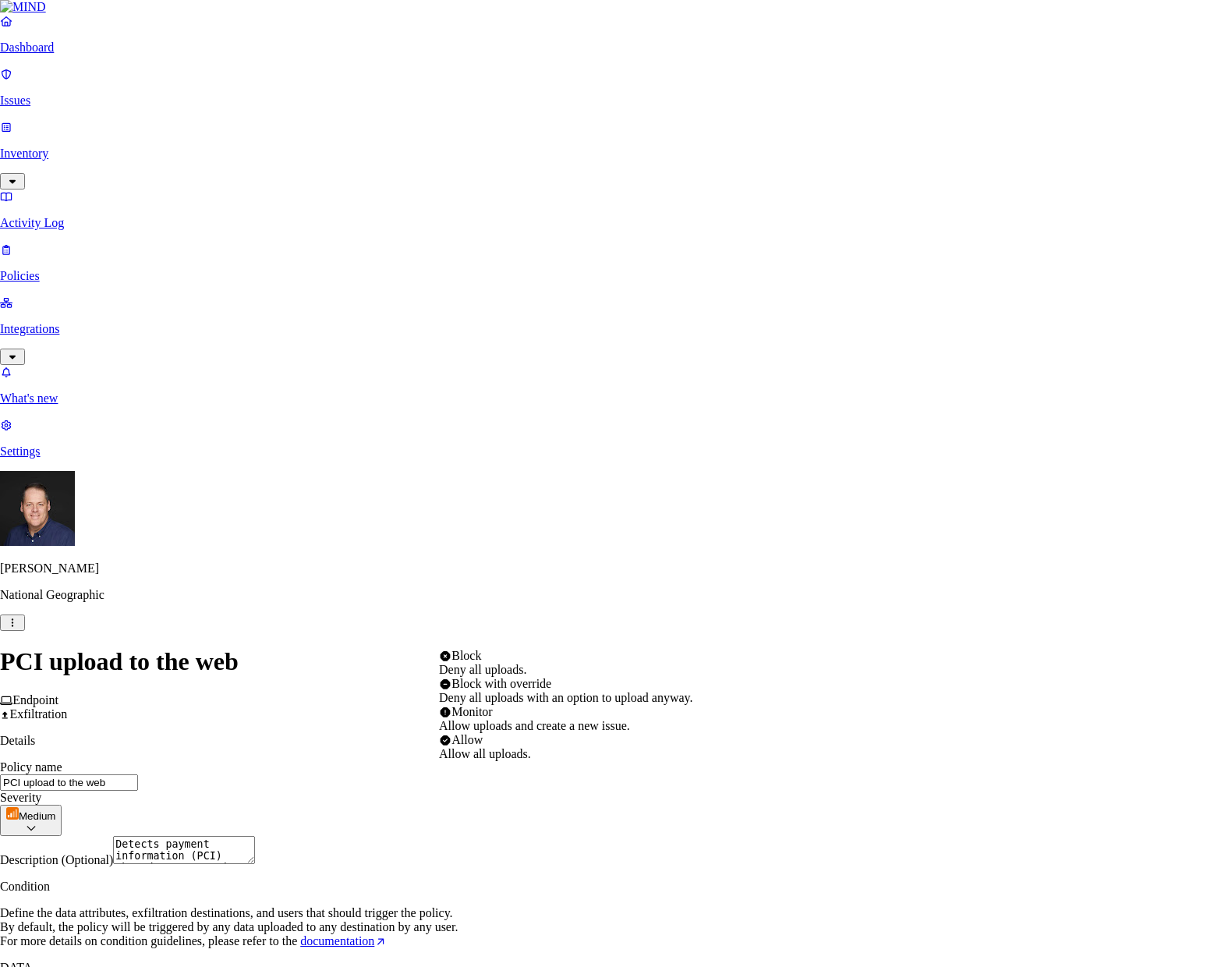
click at [796, 630] on html "Dashboard Issues Inventory Activity Log Policies Integrations What's new 3 Sett…" at bounding box center [616, 878] width 1232 height 1757
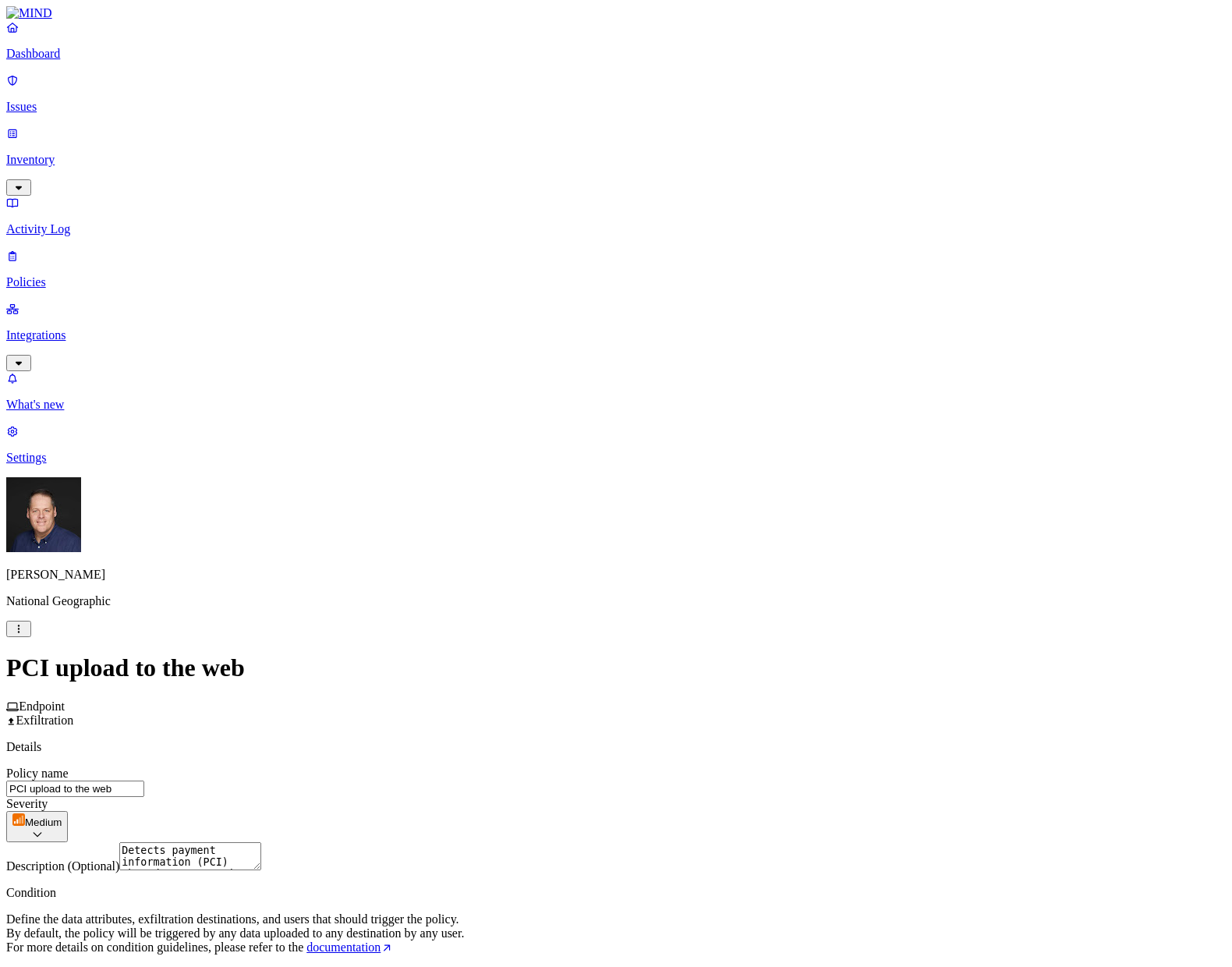
scroll to position [534, 0]
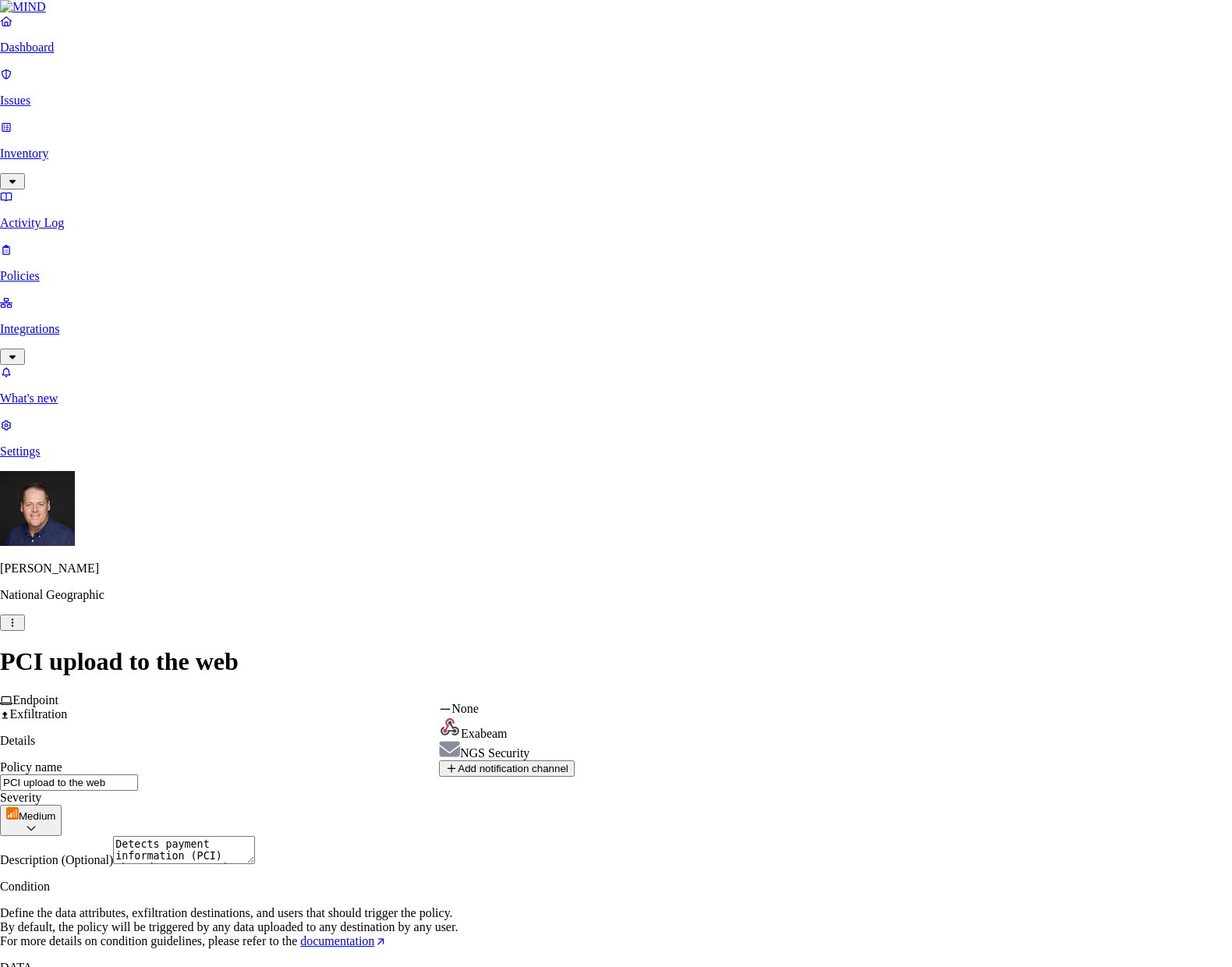
click at [771, 685] on html "Dashboard Issues Inventory Activity Log Policies Integrations What's new 3 Sett…" at bounding box center [616, 878] width 1232 height 1757
click at [1031, 680] on html "Dashboard Issues Inventory Activity Log Policies Integrations What's new 3 Sett…" at bounding box center [616, 878] width 1232 height 1757
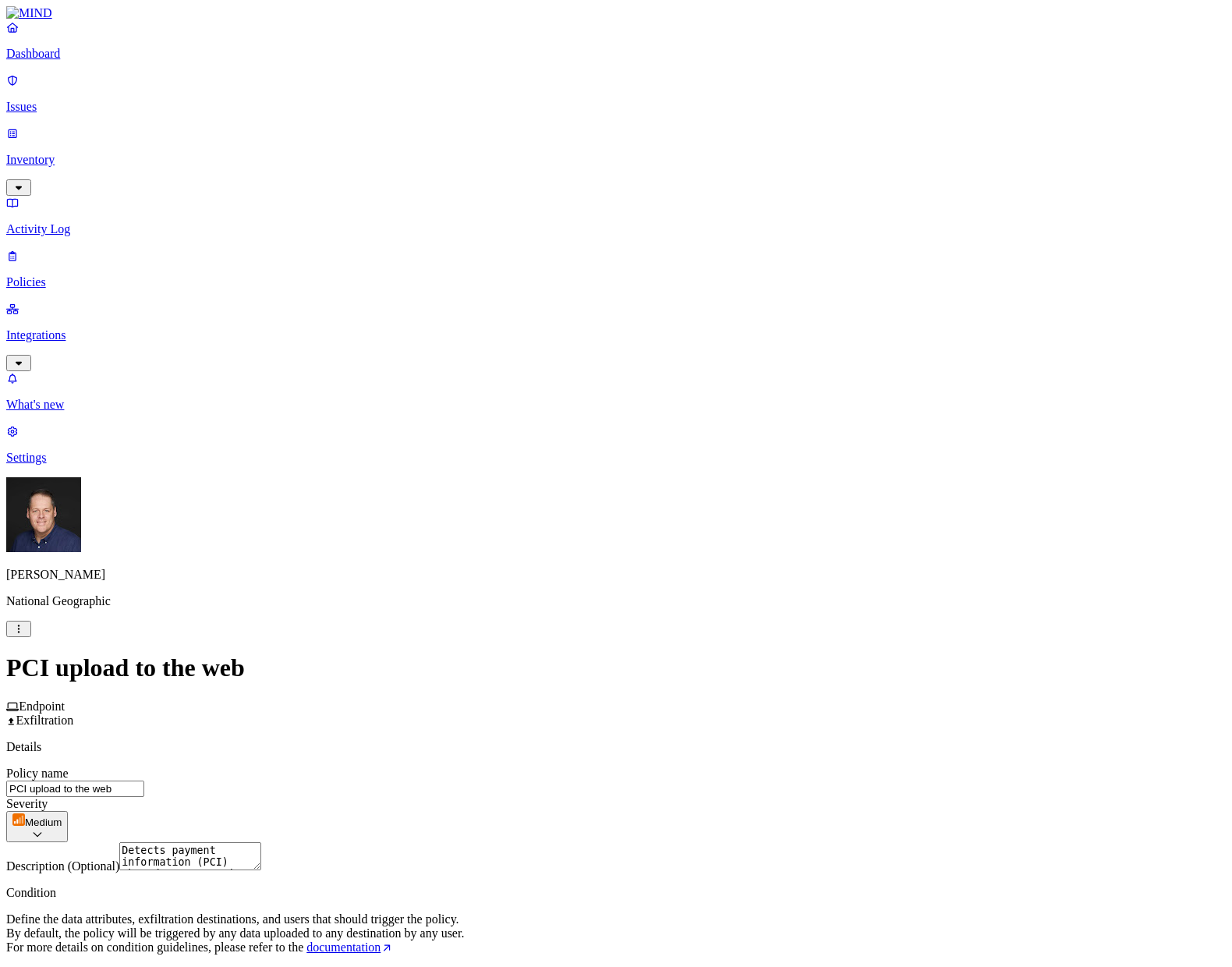
click at [917, 832] on html "Dashboard Issues Inventory Activity Log Policies Integrations What's new 3 Sett…" at bounding box center [616, 881] width 1232 height 1763
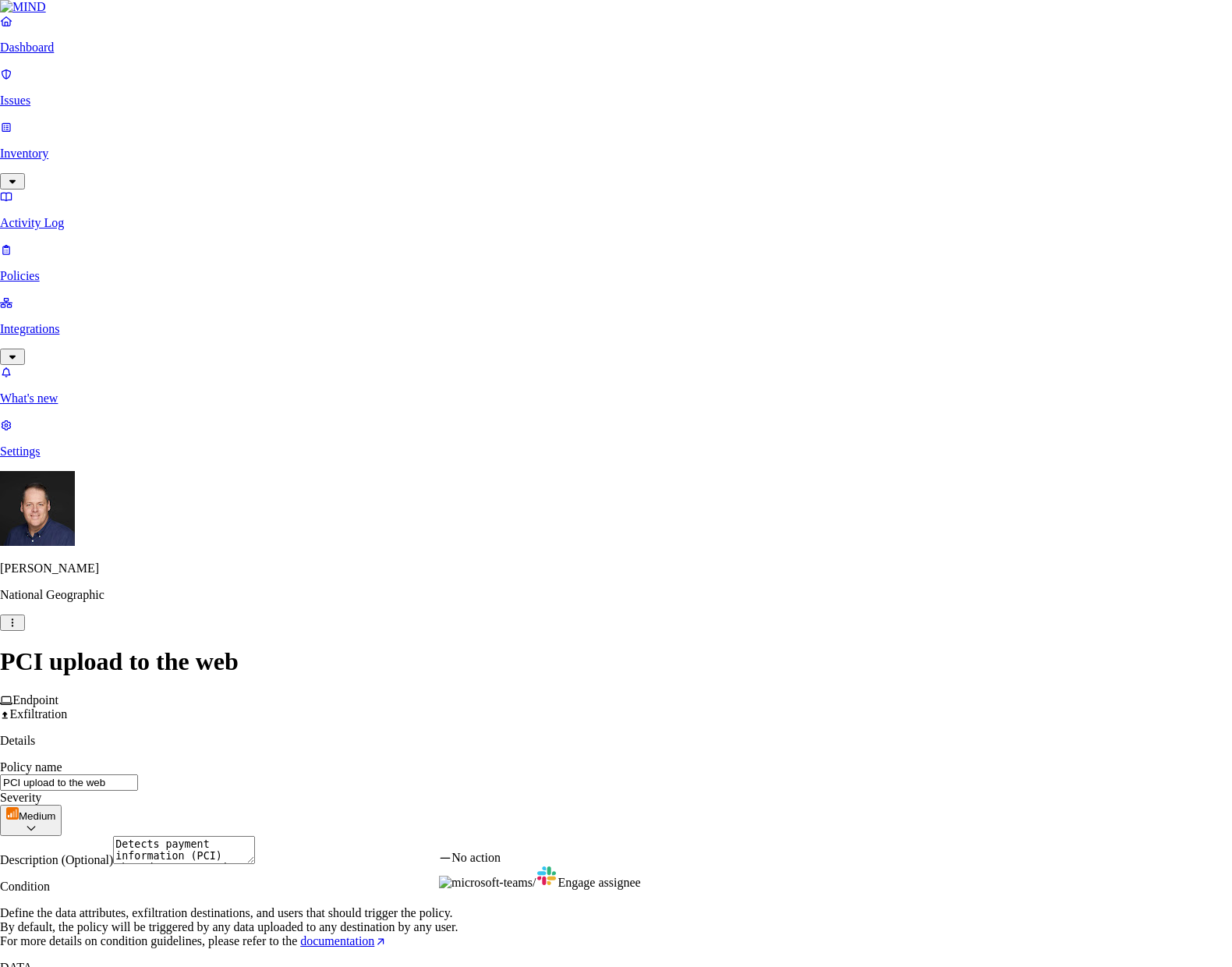
click at [917, 832] on html "Dashboard Issues Inventory Activity Log Policies Integrations What's new 3 Sett…" at bounding box center [616, 878] width 1232 height 1757
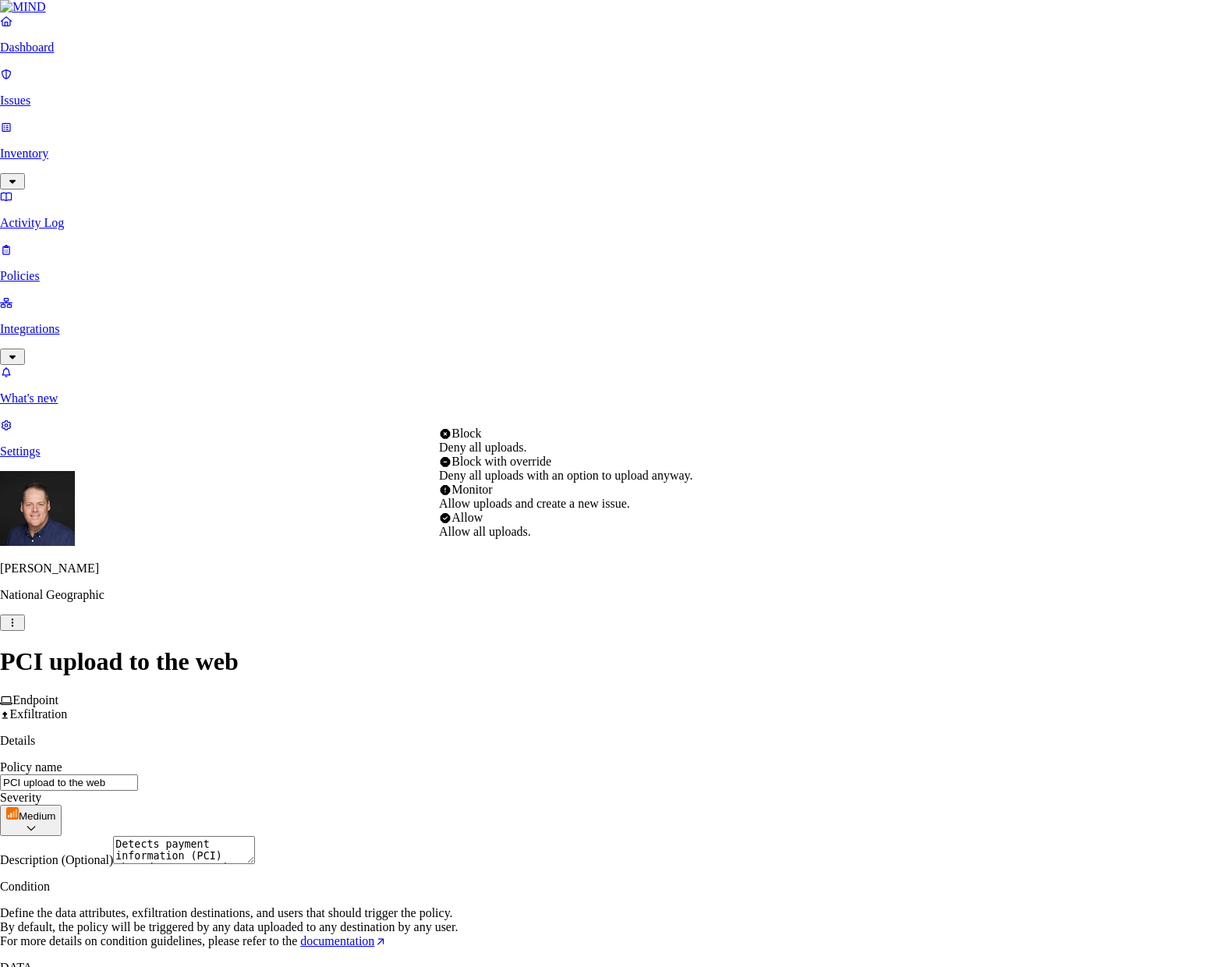
click at [677, 411] on html "Dashboard Issues Inventory Activity Log Policies Integrations What's new 3 Sett…" at bounding box center [616, 878] width 1232 height 1757
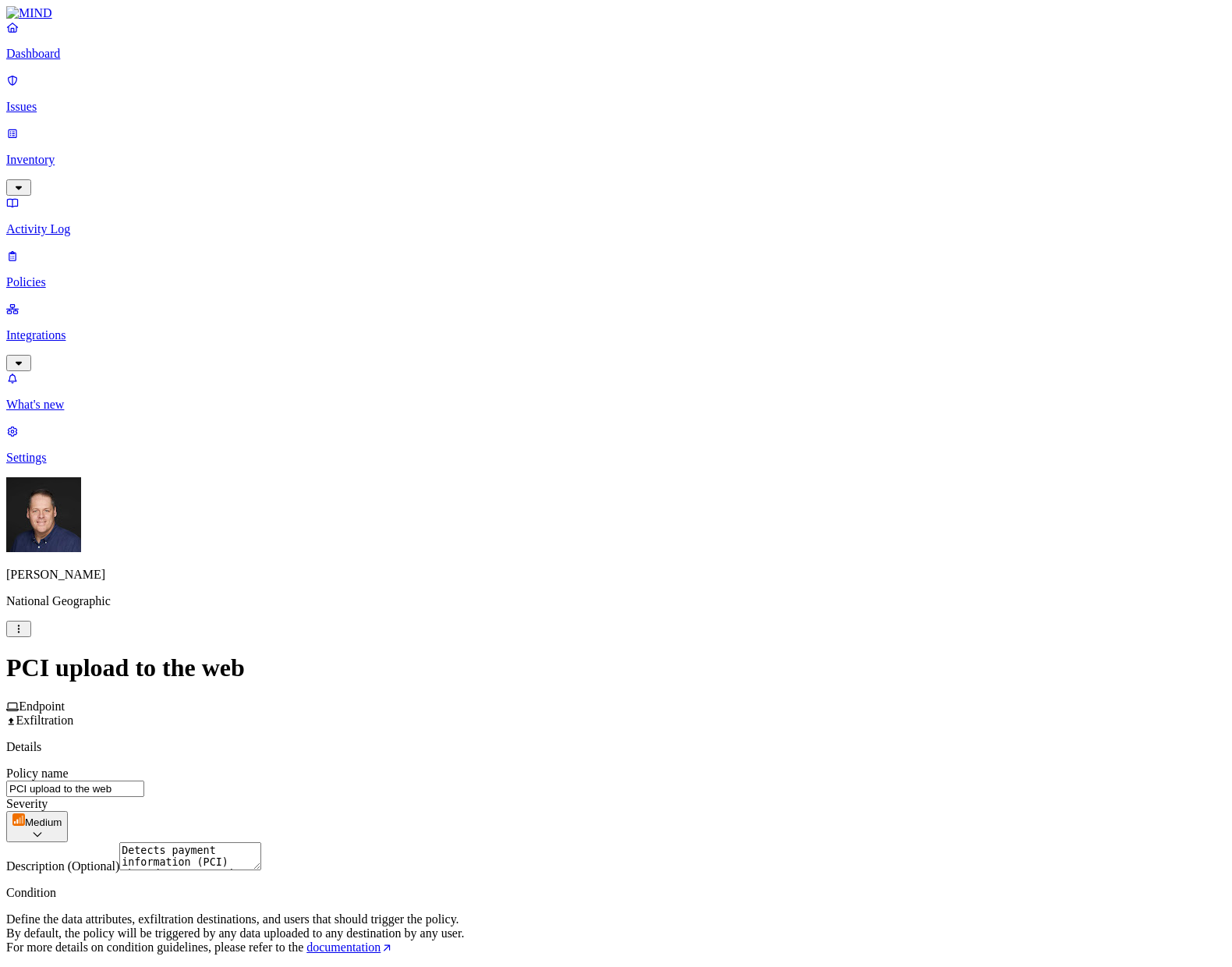
click at [917, 825] on html "Dashboard Issues Inventory Activity Log Policies Integrations What's new 3 Sett…" at bounding box center [616, 881] width 1232 height 1763
click at [995, 788] on html "Dashboard Issues Inventory Activity Log Policies Integrations What's new 3 Sett…" at bounding box center [616, 881] width 1232 height 1763
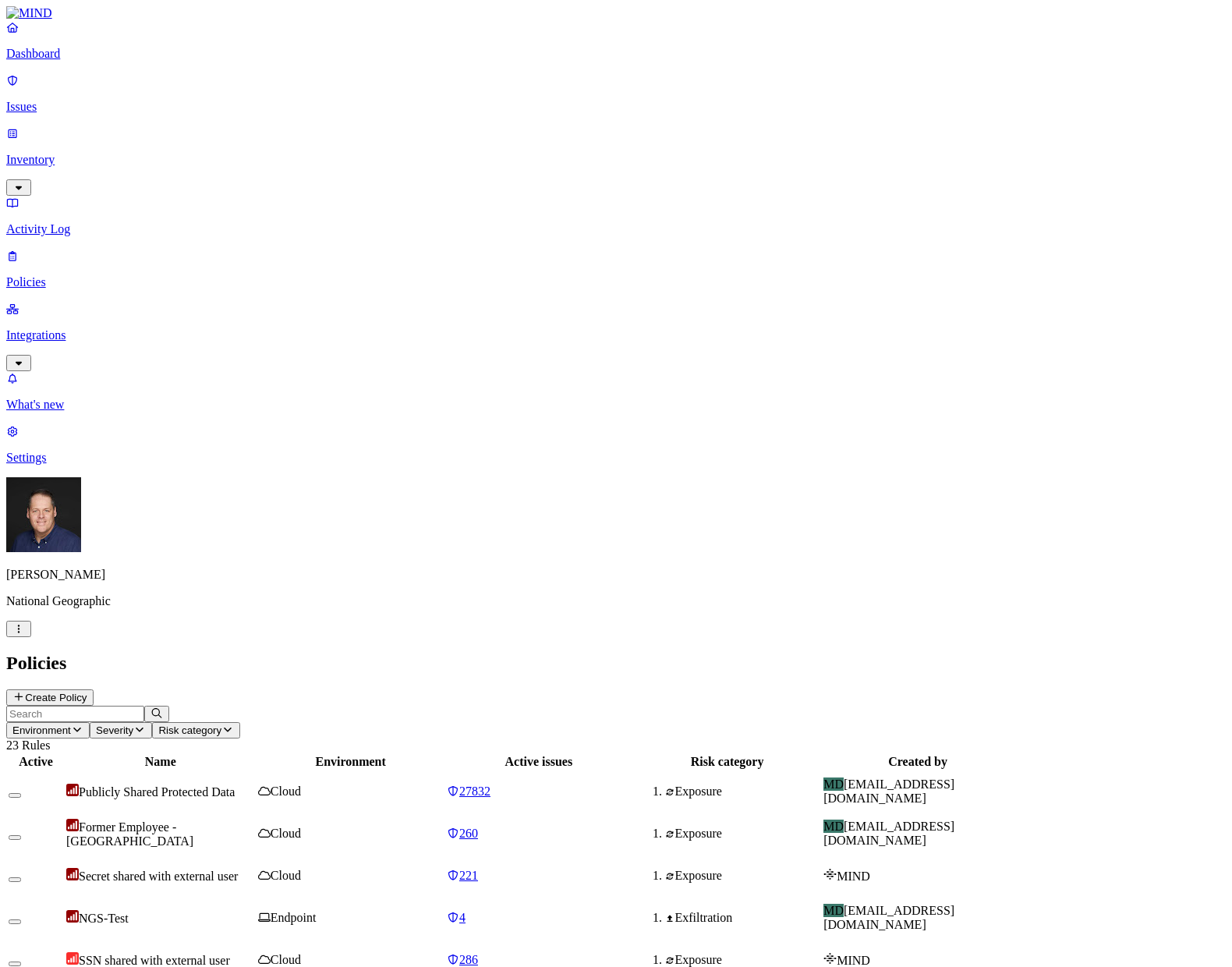
click at [255, 910] on div "NGS-Test" at bounding box center [160, 918] width 189 height 16
click at [68, 465] on p "Settings" at bounding box center [616, 458] width 1220 height 14
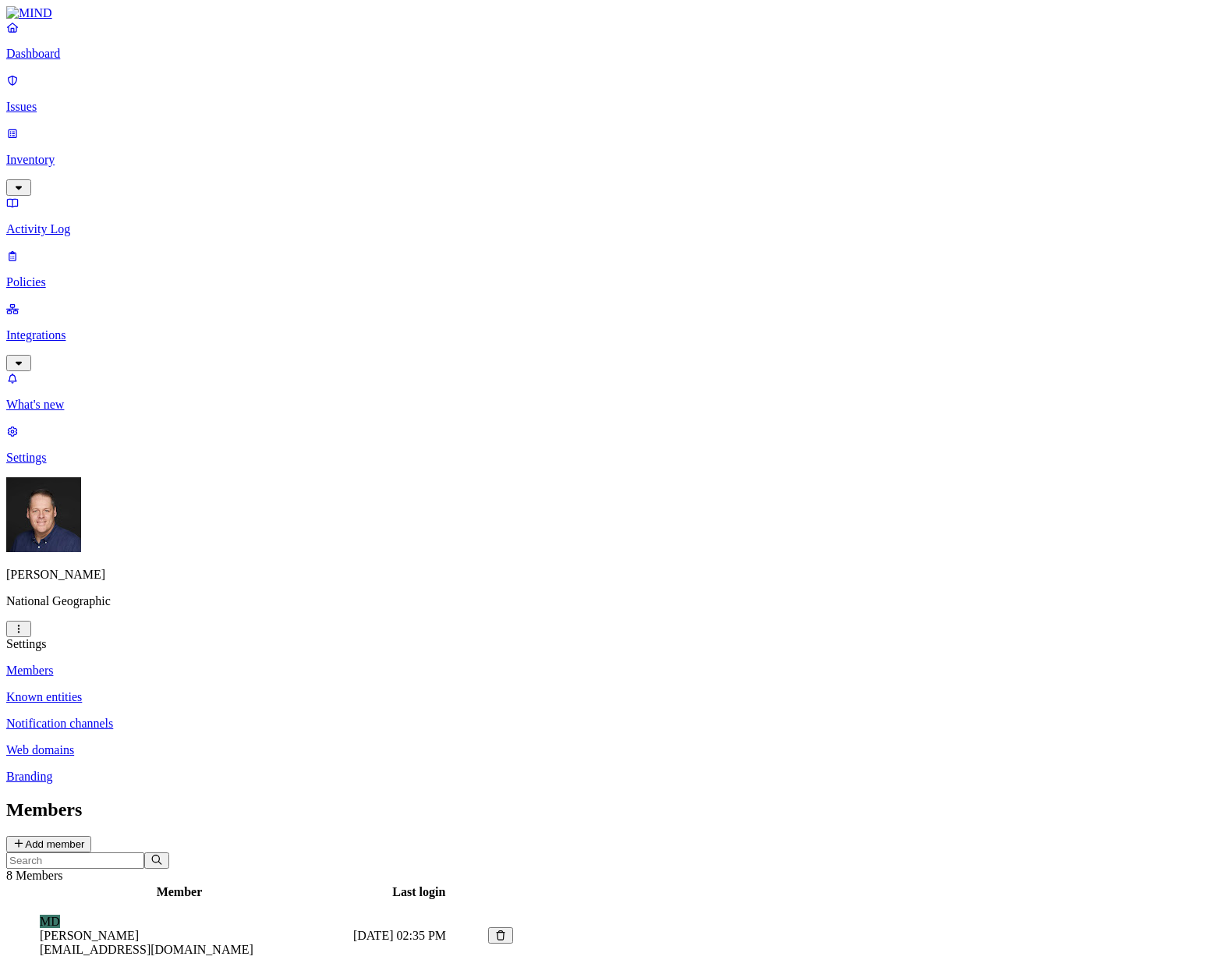
click at [225, 743] on p "Web domains" at bounding box center [616, 751] width 1220 height 14
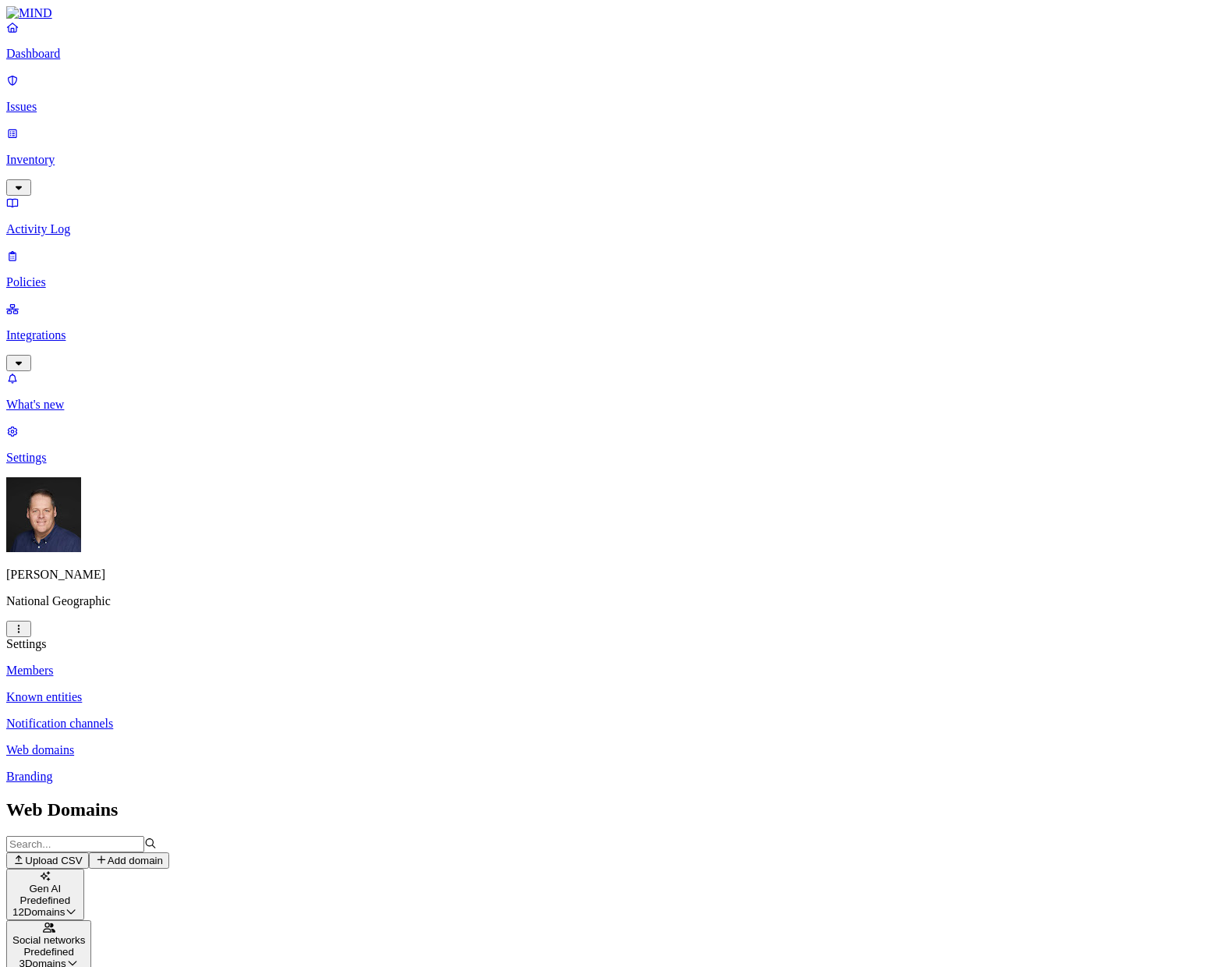
click at [92, 920] on button "Social networks Predefined 3 Domains" at bounding box center [49, 946] width 85 height 52
click at [76, 910] on icon "button" at bounding box center [71, 913] width 9 height 5
click at [77, 907] on icon "button" at bounding box center [71, 911] width 13 height 10
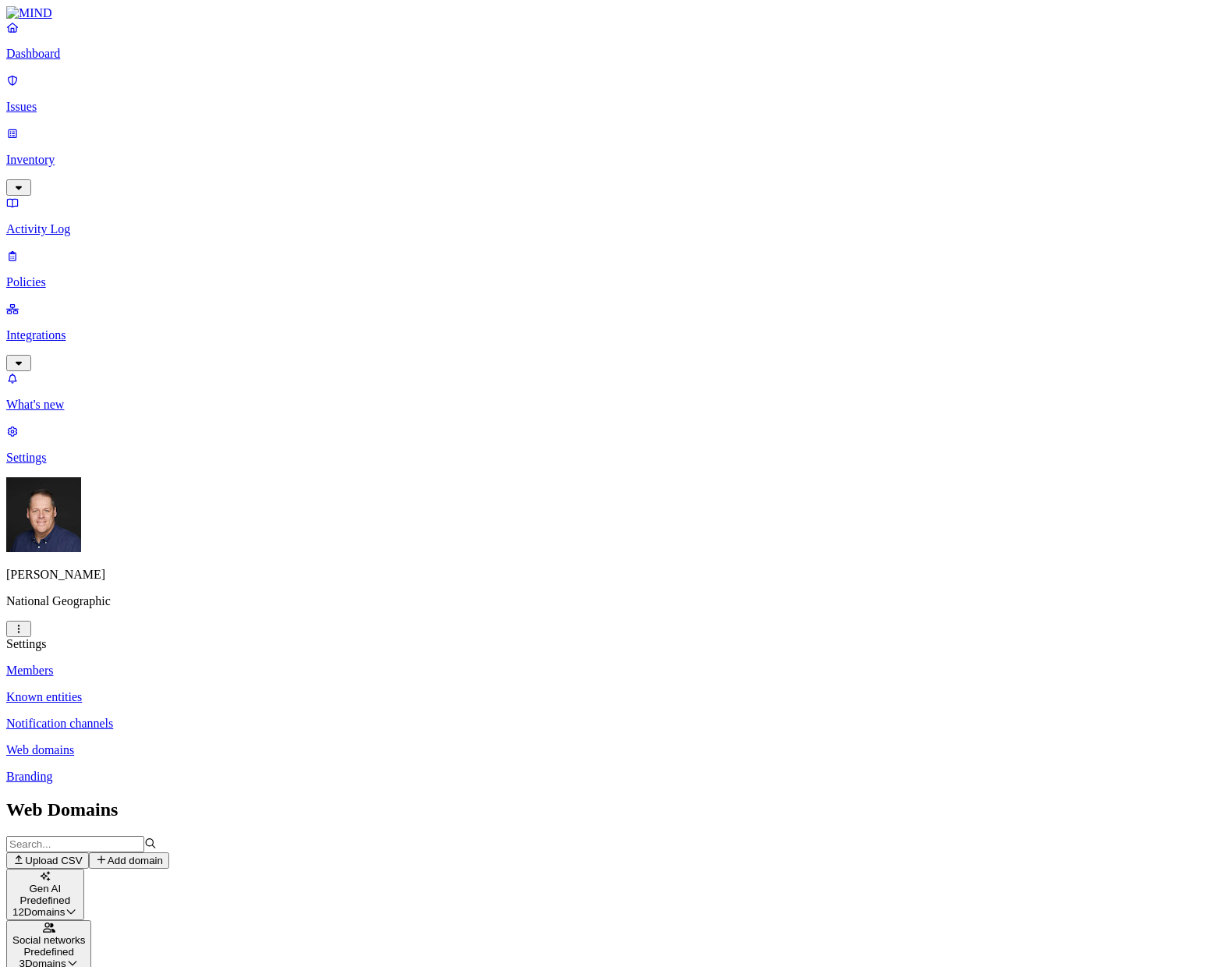
click at [236, 770] on p "Branding" at bounding box center [616, 777] width 1220 height 14
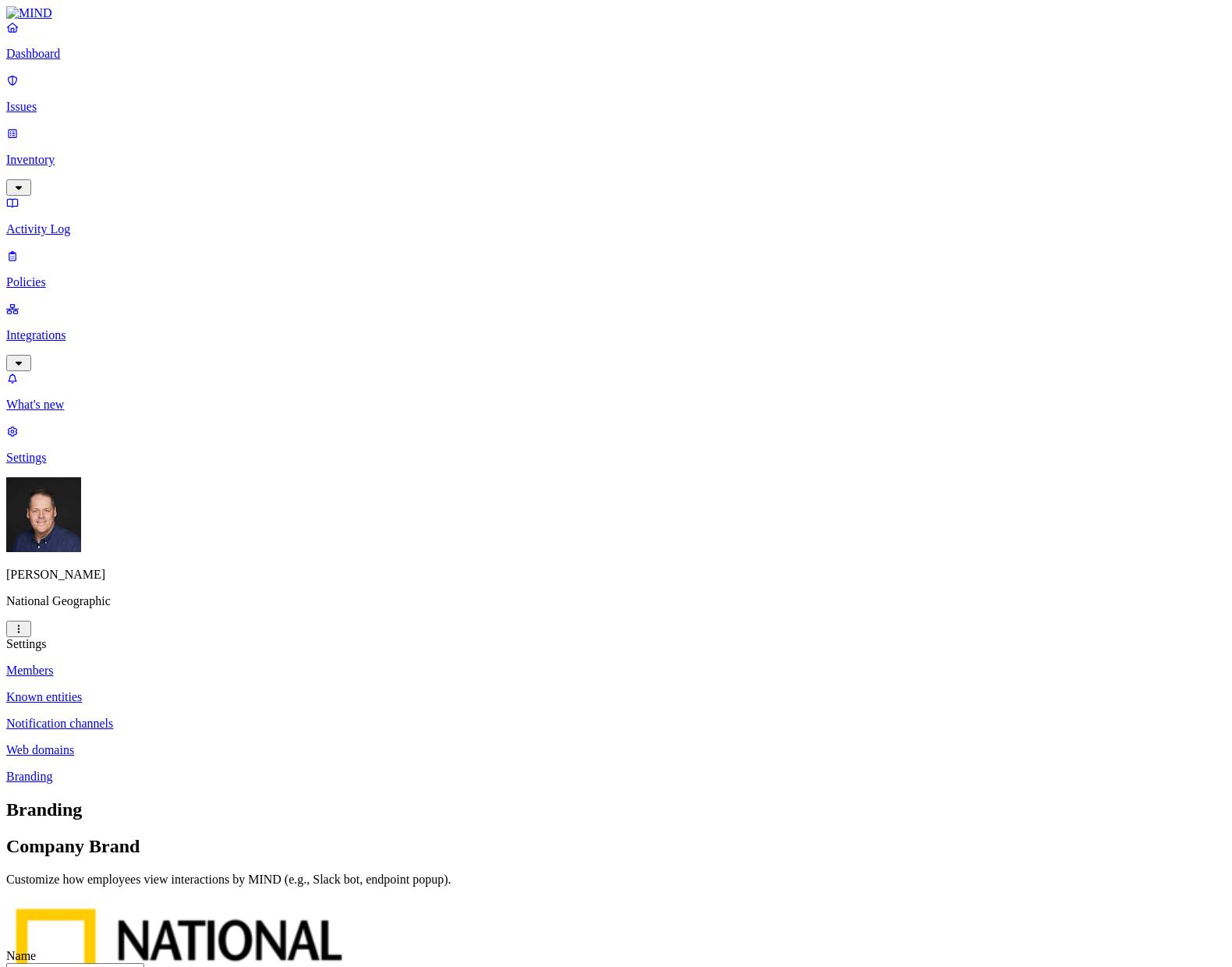
click at [79, 153] on p "Inventory" at bounding box center [616, 160] width 1220 height 14
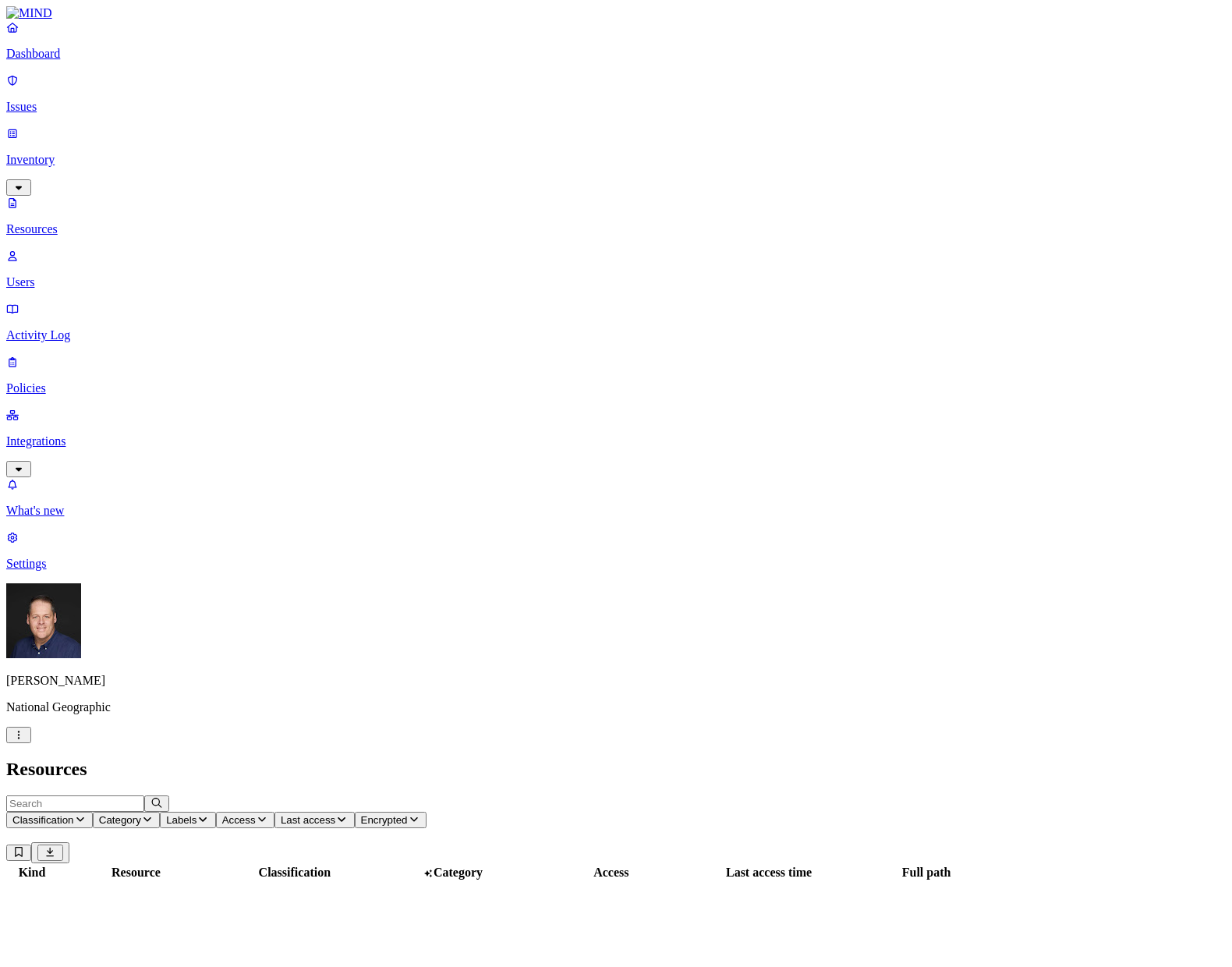
click at [72, 60] on p "Dashboard" at bounding box center [616, 54] width 1220 height 14
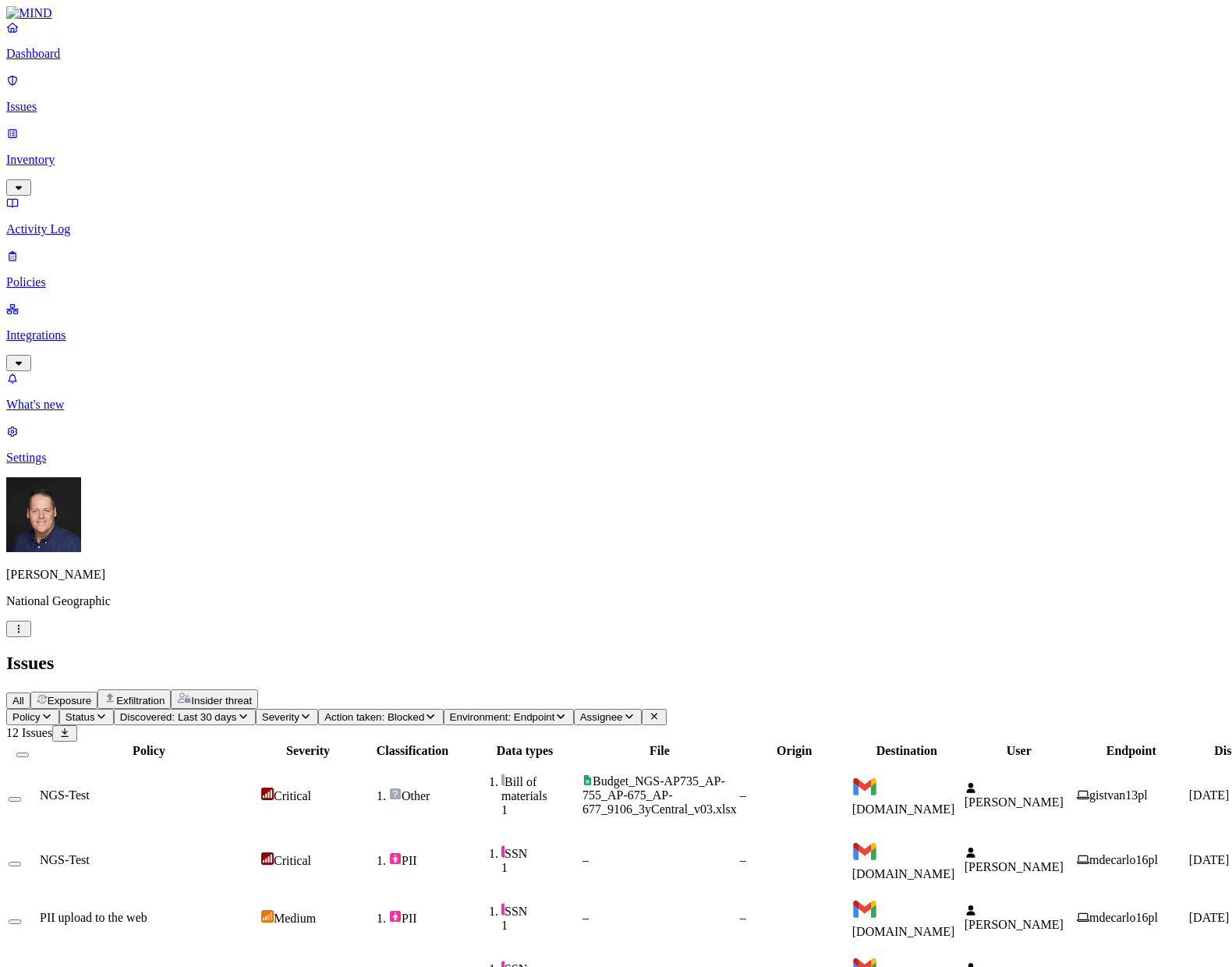
click at [259, 760] on td "NGS-Test" at bounding box center [149, 795] width 220 height 70
click at [252, 695] on span "Insider threat" at bounding box center [221, 700] width 60 height 12
